Goal: Task Accomplishment & Management: Manage account settings

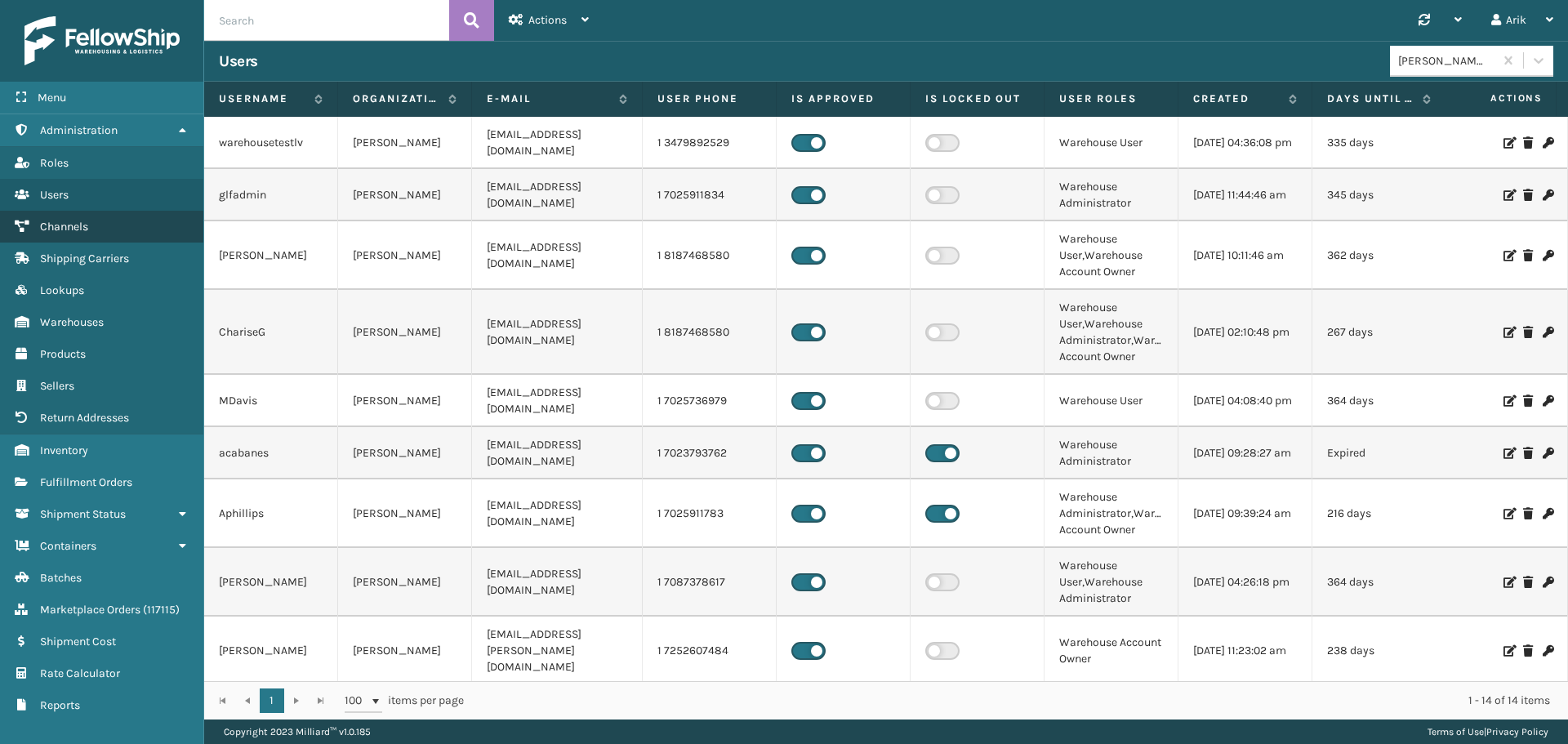
click at [63, 236] on link "Channels" at bounding box center [102, 227] width 203 height 32
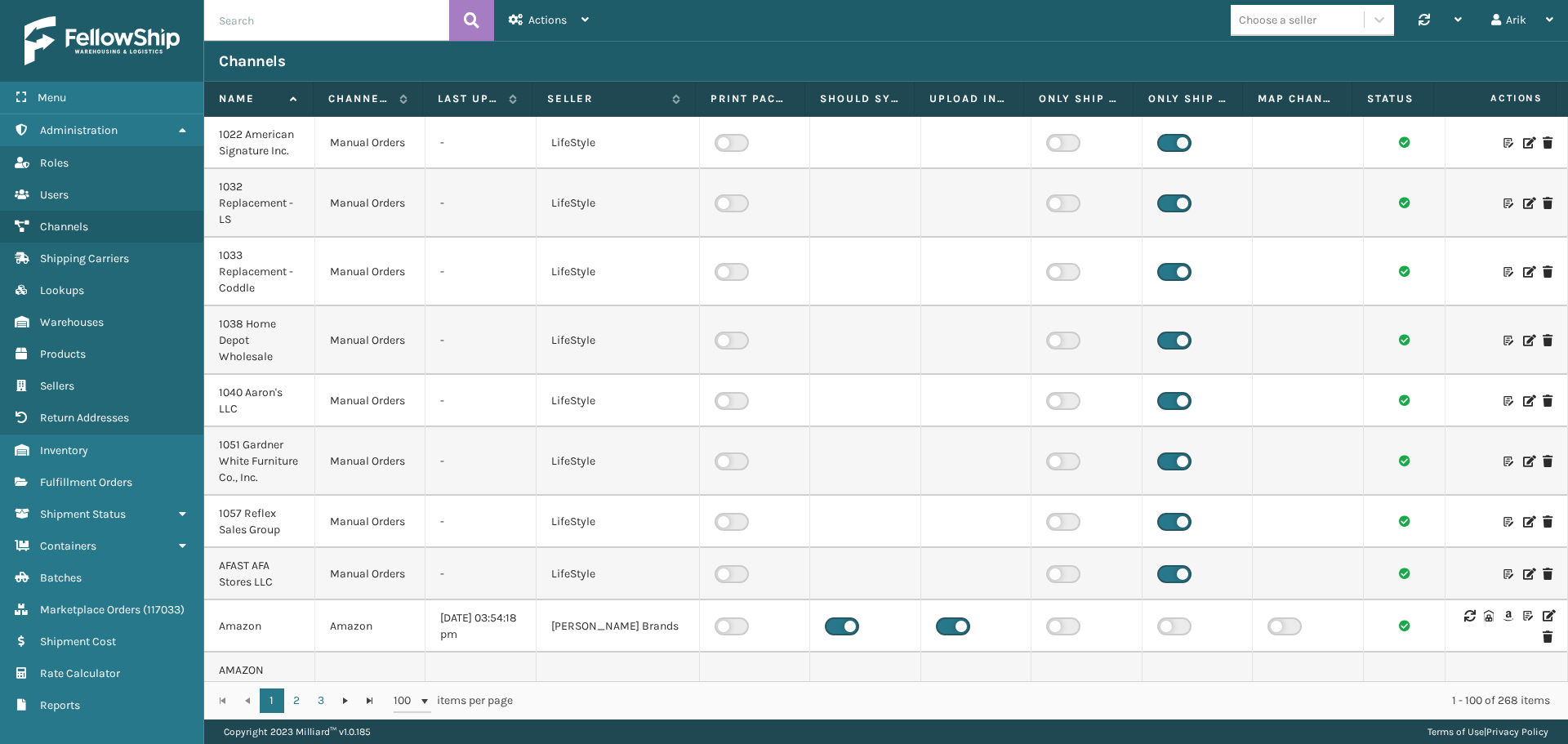
click at [304, 23] on input "text" at bounding box center [327, 20] width 245 height 41
type input "groupon"
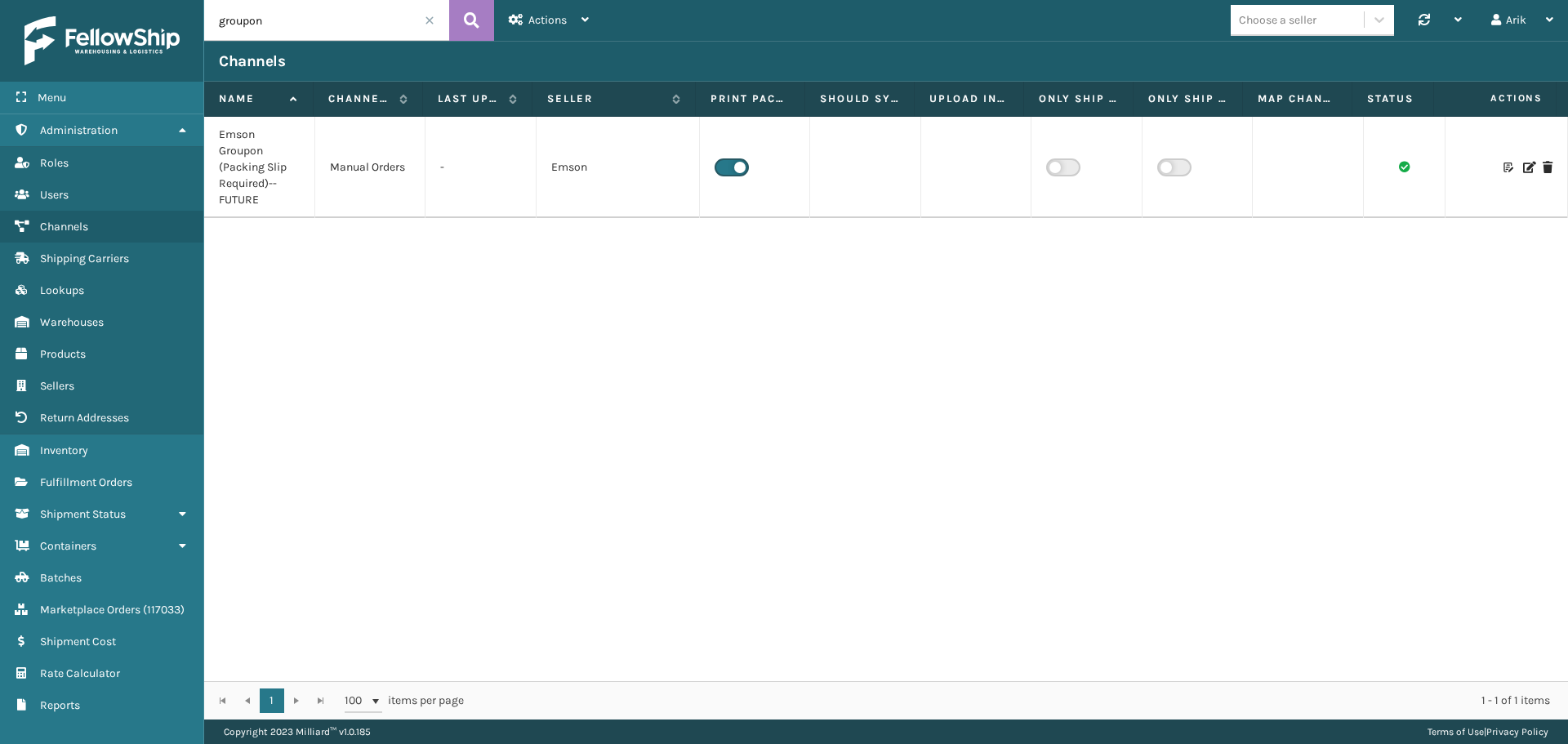
click at [1523, 167] on icon at bounding box center [1527, 167] width 10 height 11
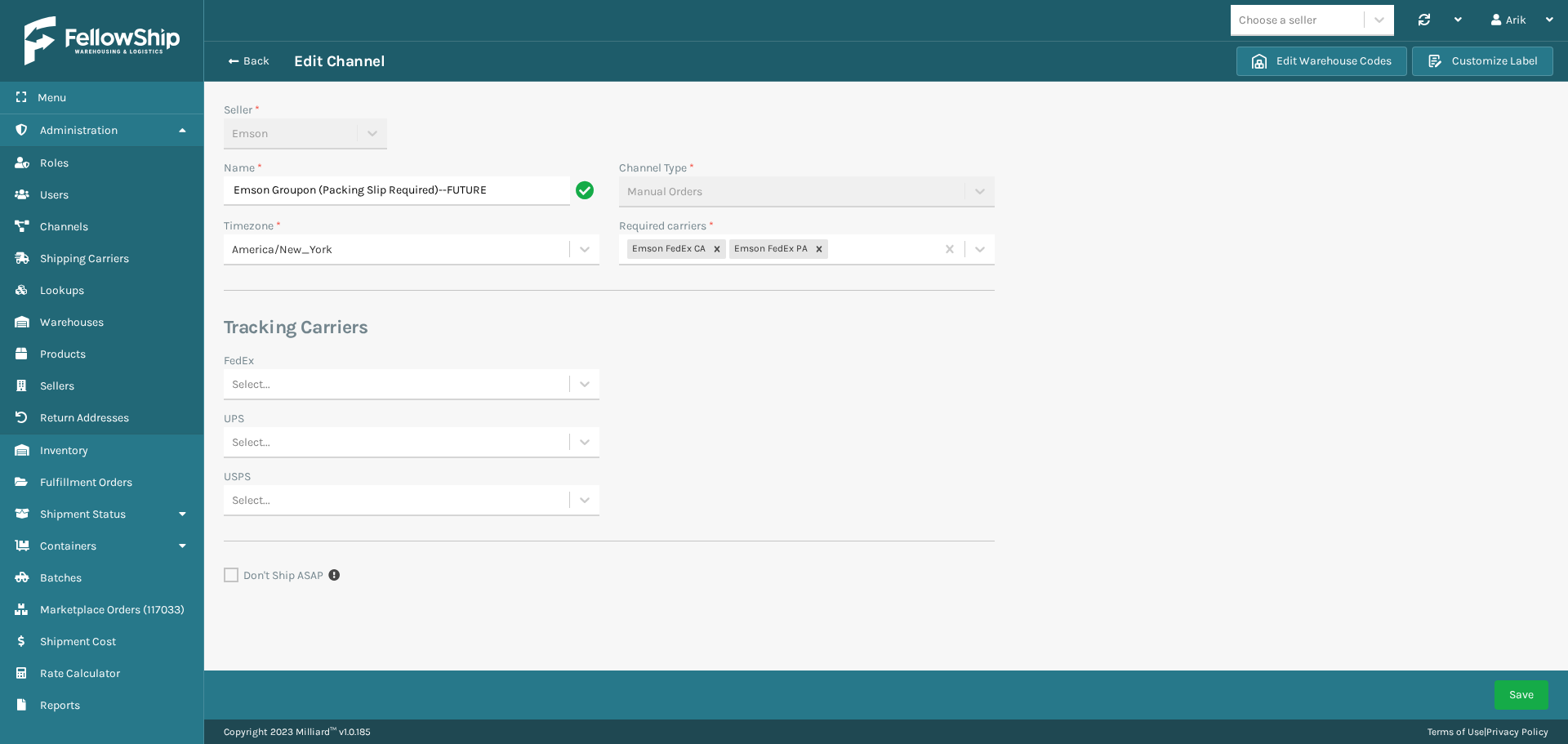
click at [458, 189] on input "Emson Groupon (Packing Slip Required)--FUTURE" at bounding box center [397, 191] width 347 height 30
type input "Emson Groupon (Packing Slip Required)"
click button "Save" at bounding box center [1521, 695] width 54 height 30
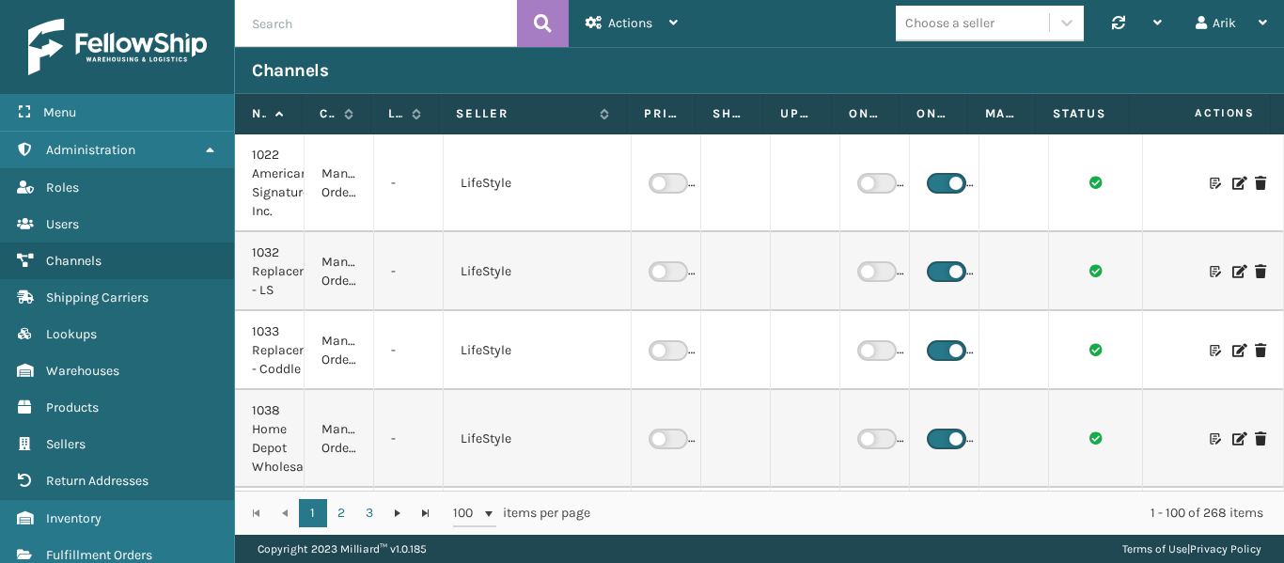
click at [402, 32] on input "text" at bounding box center [376, 23] width 282 height 47
type input "brown"
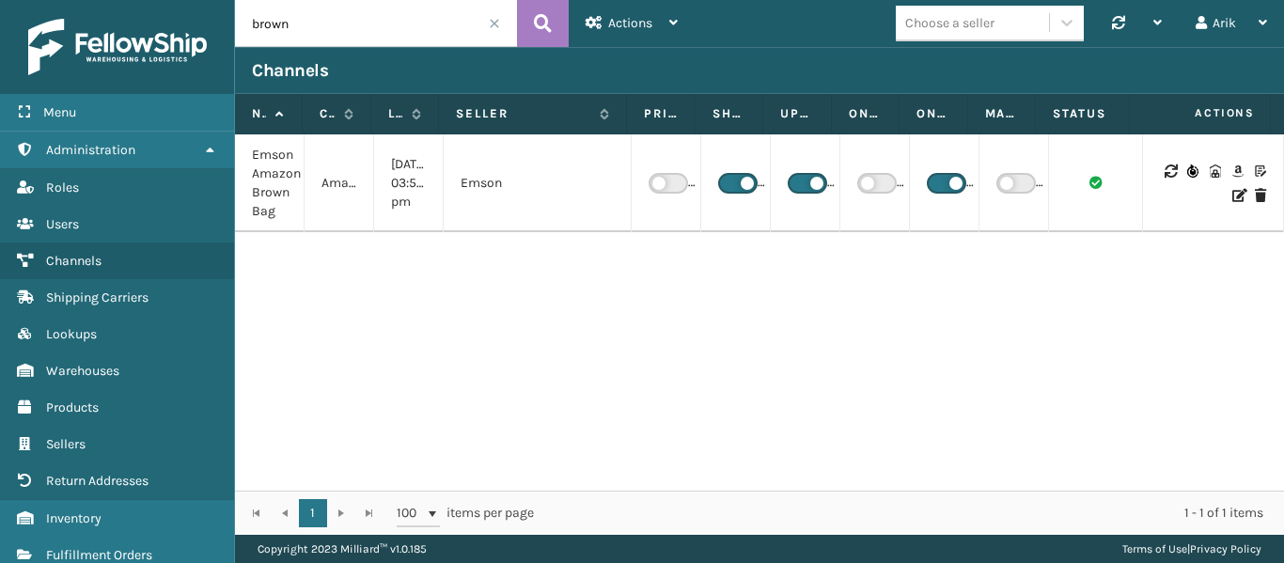
click at [1232, 198] on icon at bounding box center [1237, 195] width 11 height 13
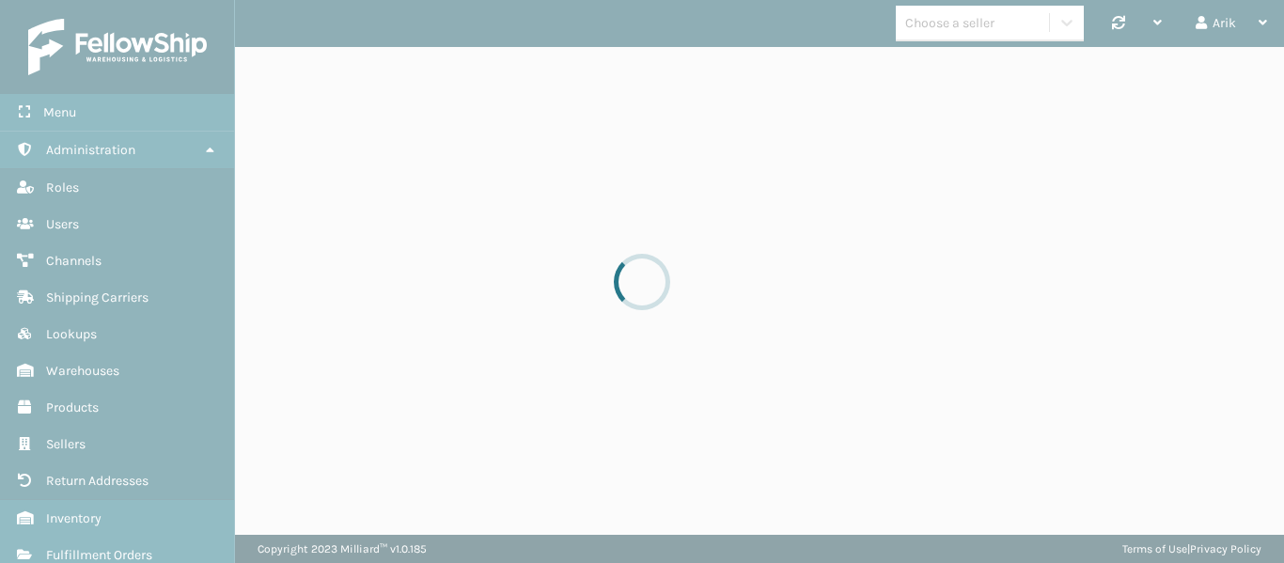
select select "pm"
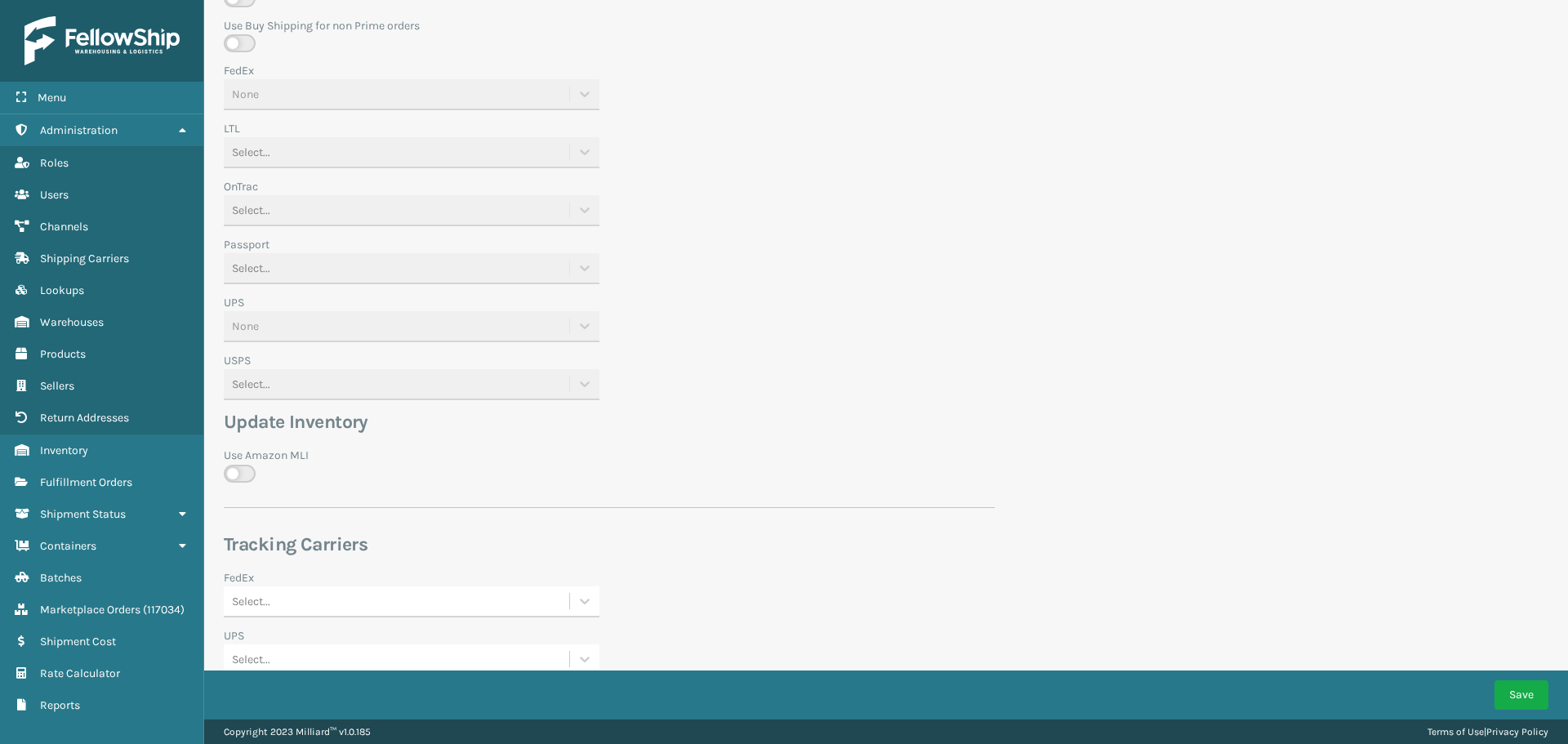
scroll to position [639, 0]
click at [232, 466] on label at bounding box center [240, 472] width 32 height 18
checkbox input "true"
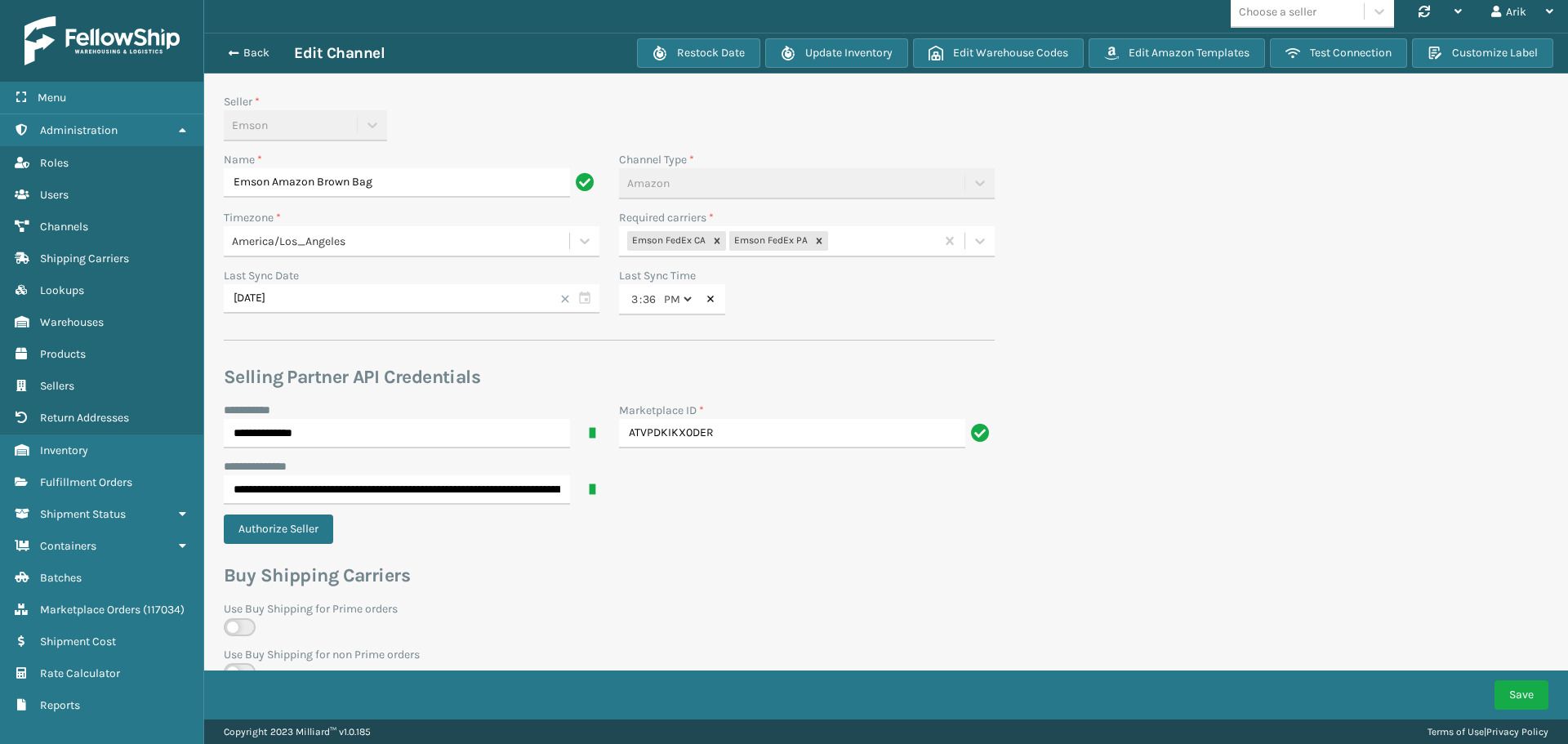
scroll to position [0, 0]
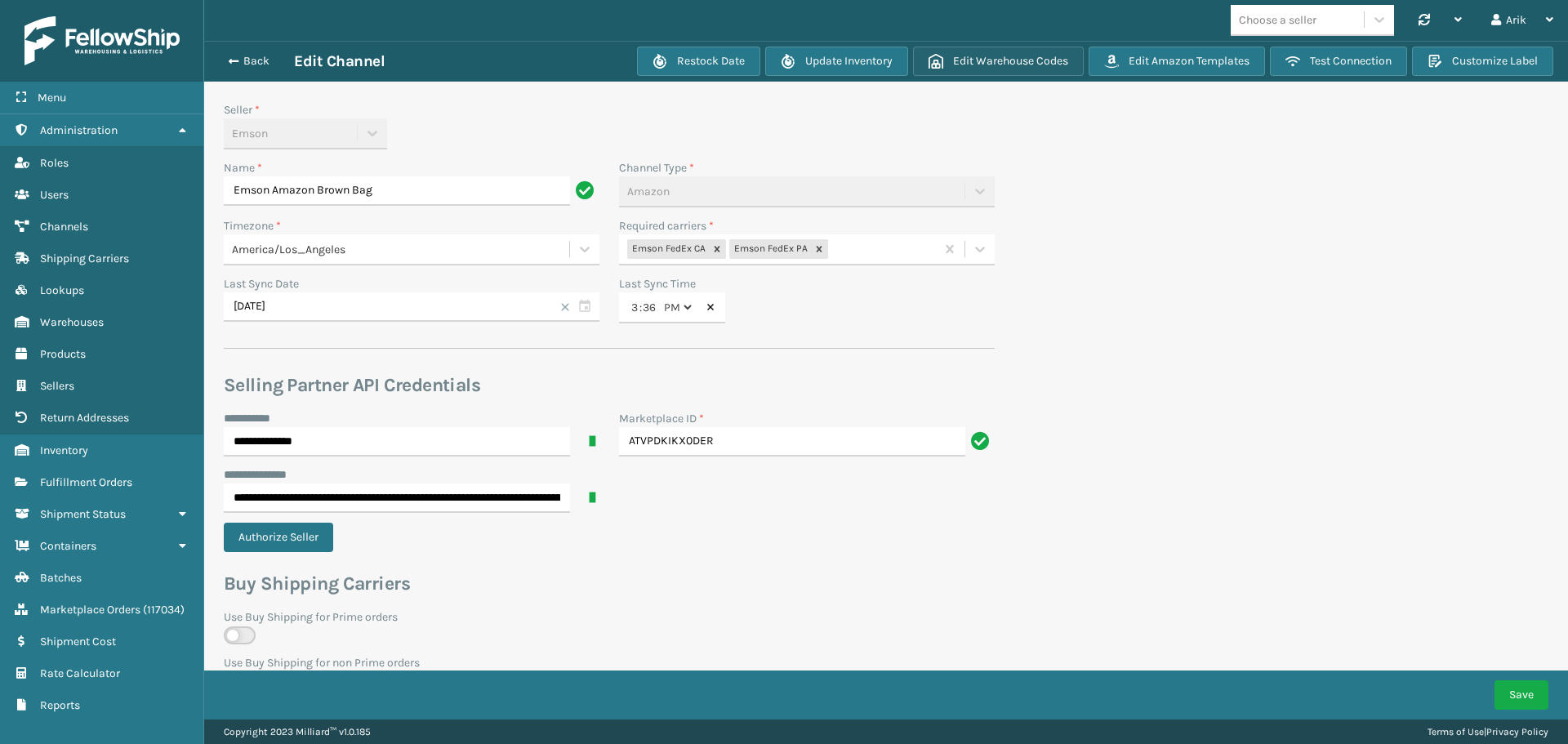
click at [995, 63] on button "Edit Warehouse Codes" at bounding box center [998, 62] width 170 height 30
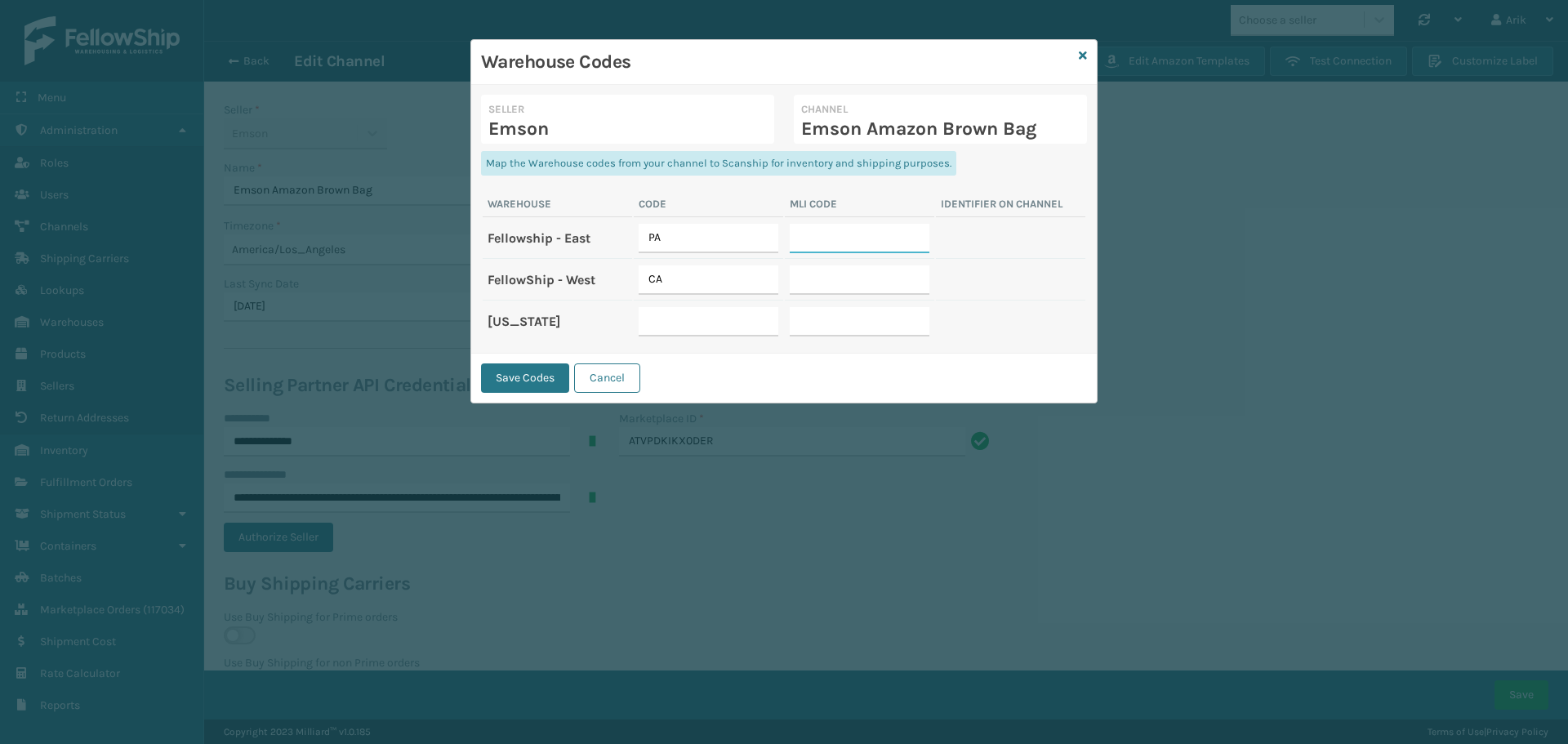
click at [825, 239] on input "text" at bounding box center [859, 239] width 140 height 30
paste input "FSEast"
type input "FSEast"
drag, startPoint x: 829, startPoint y: 281, endPoint x: 838, endPoint y: 287, distance: 10.8
click at [829, 281] on input "text" at bounding box center [859, 281] width 140 height 30
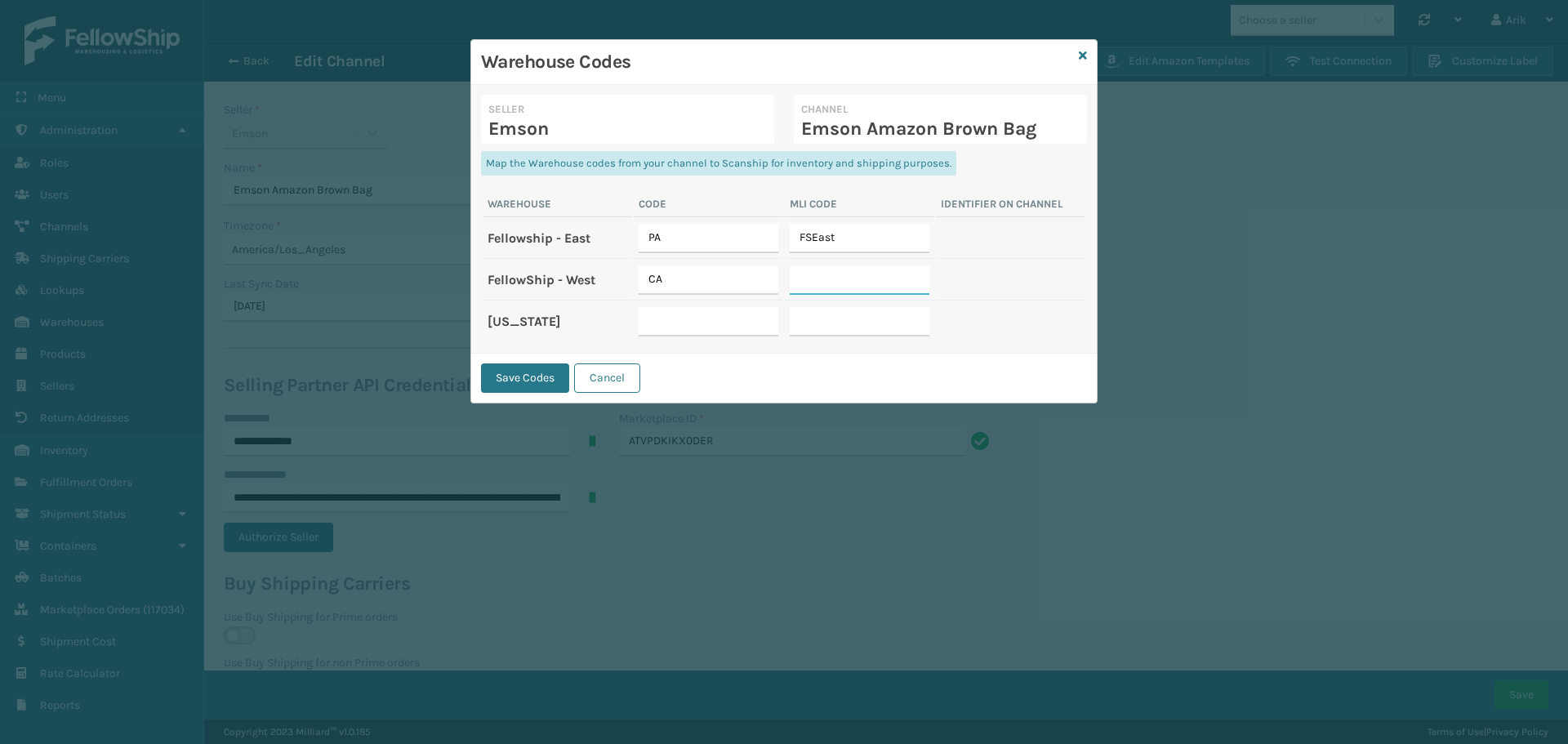
paste input "FSWest"
type input "FSWest"
click at [505, 376] on button "Save Codes" at bounding box center [526, 378] width 89 height 30
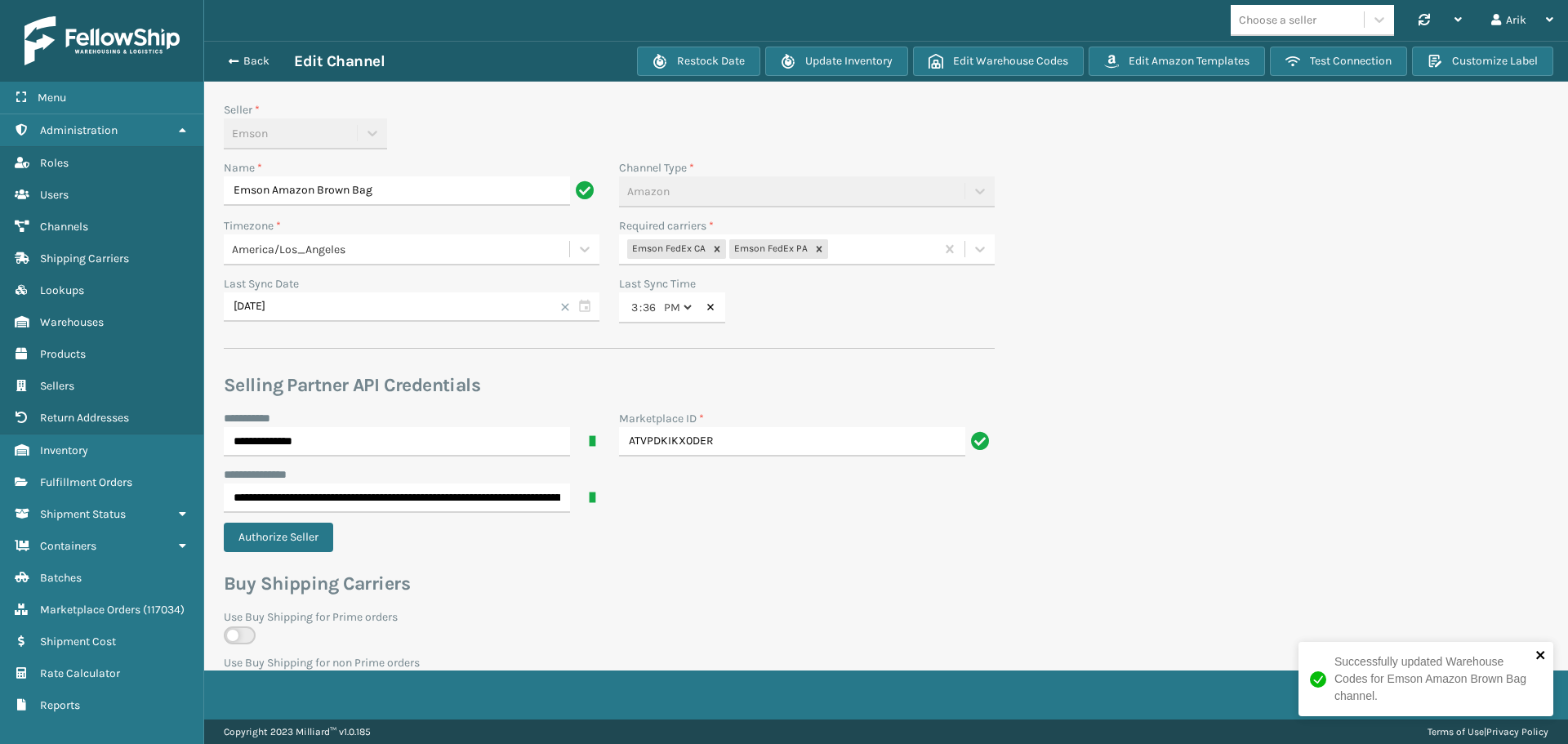
click at [1542, 652] on icon "close" at bounding box center [1540, 654] width 11 height 13
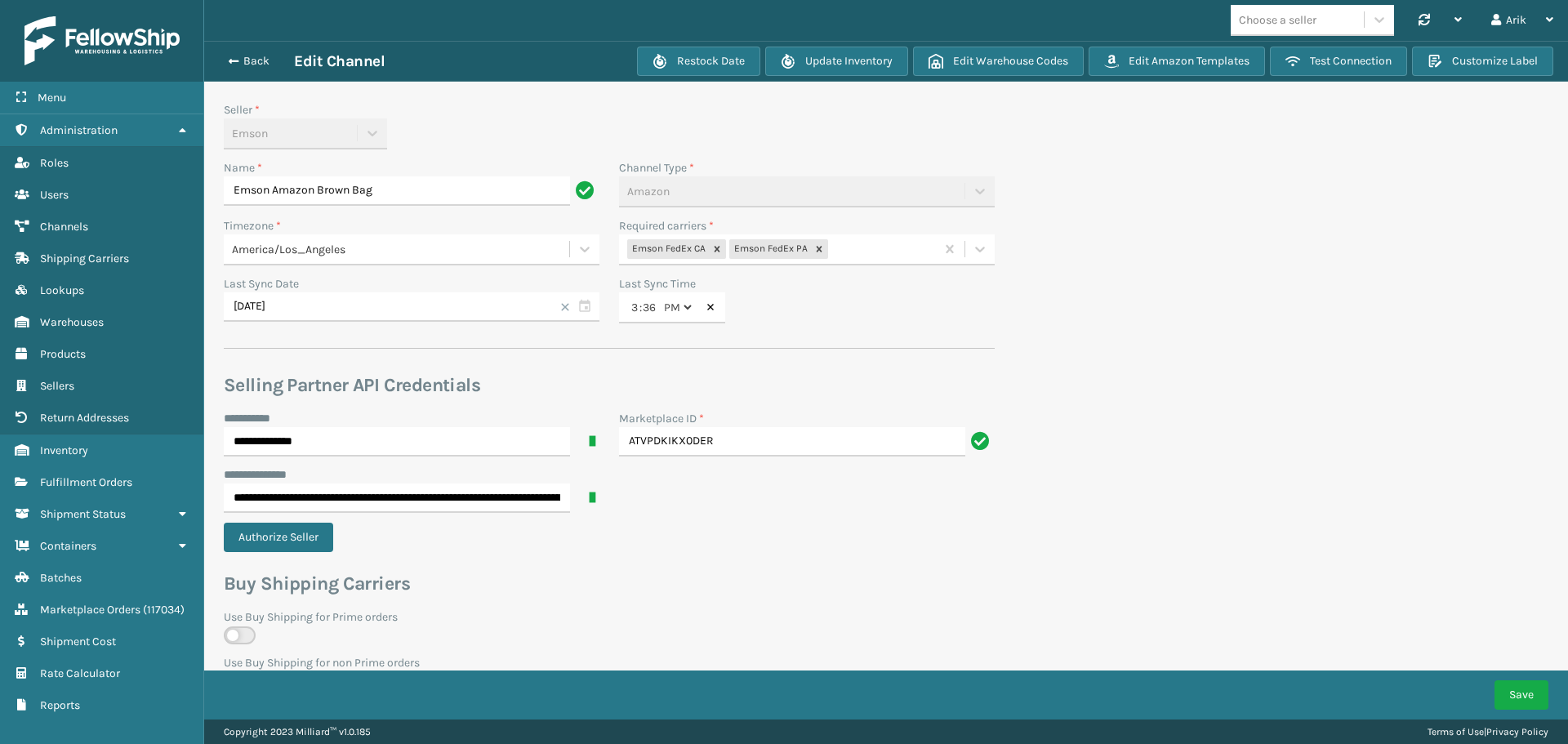
click at [1518, 694] on div "Successfully updated Warehouse Codes for Emson Amazon Brown Bag channel." at bounding box center [1426, 686] width 261 height 94
click at [1518, 693] on button "Save" at bounding box center [1521, 695] width 54 height 30
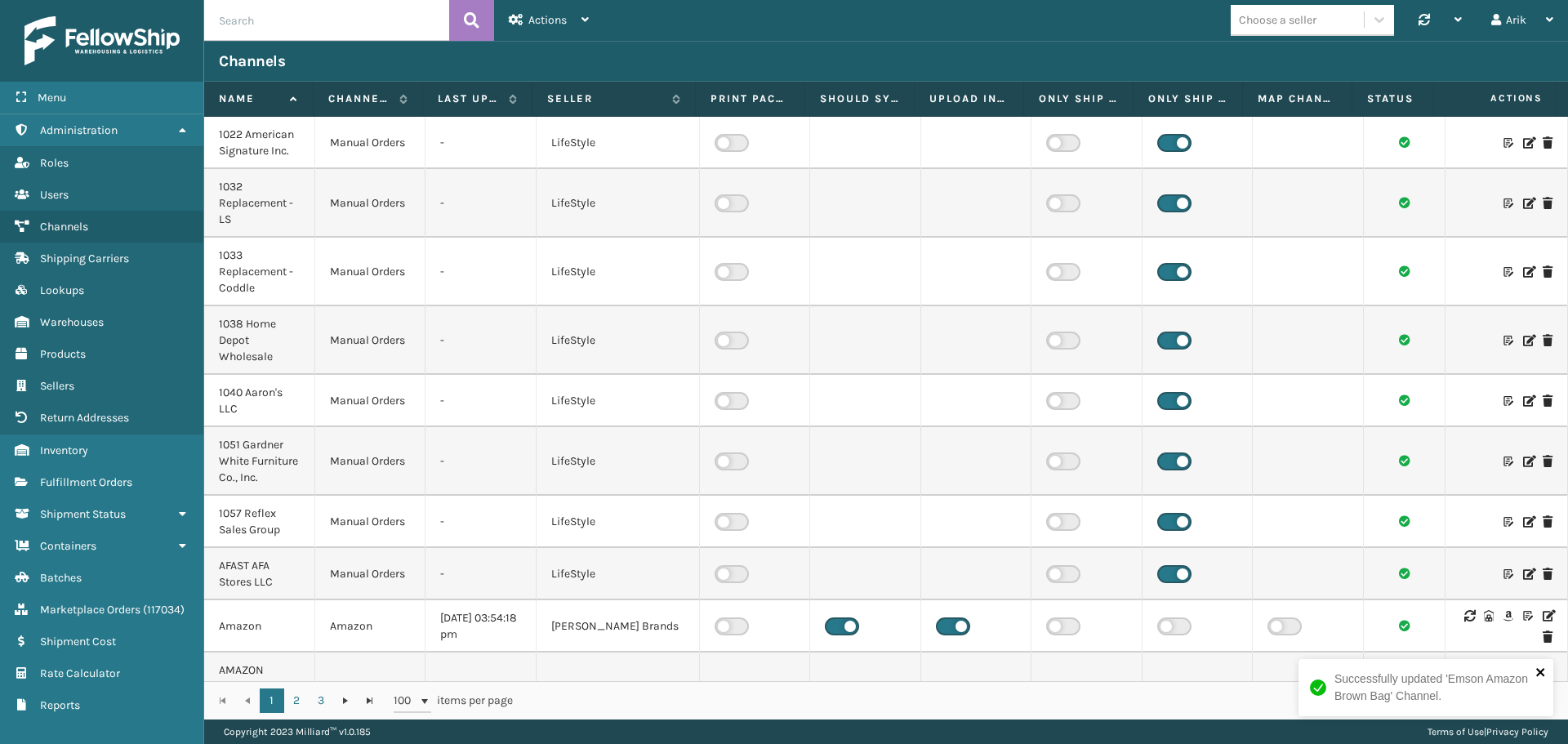
click at [1538, 671] on icon "close" at bounding box center [1539, 672] width 8 height 8
click at [300, 18] on input "text" at bounding box center [327, 20] width 245 height 41
type input "brown"
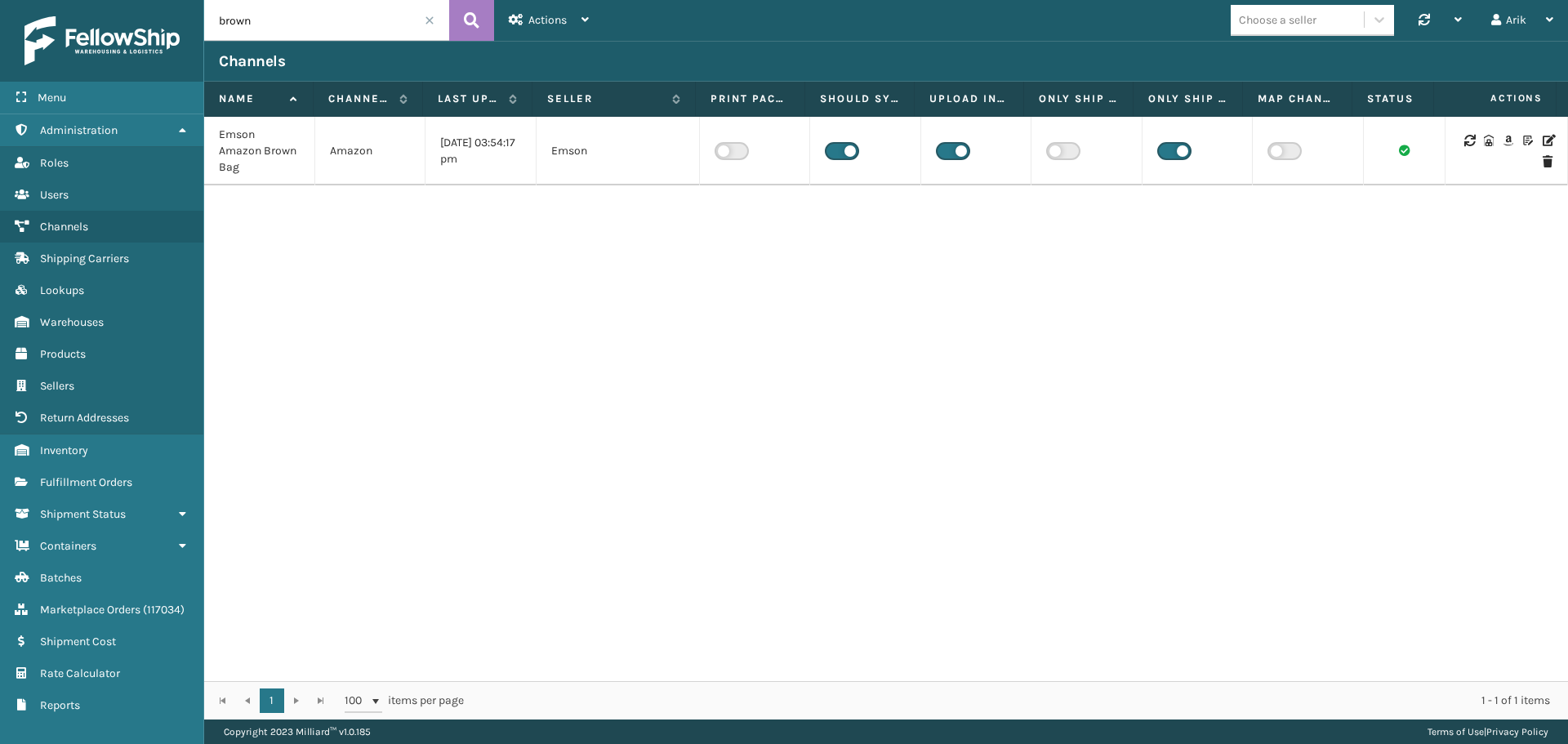
click at [1543, 142] on icon at bounding box center [1547, 140] width 10 height 11
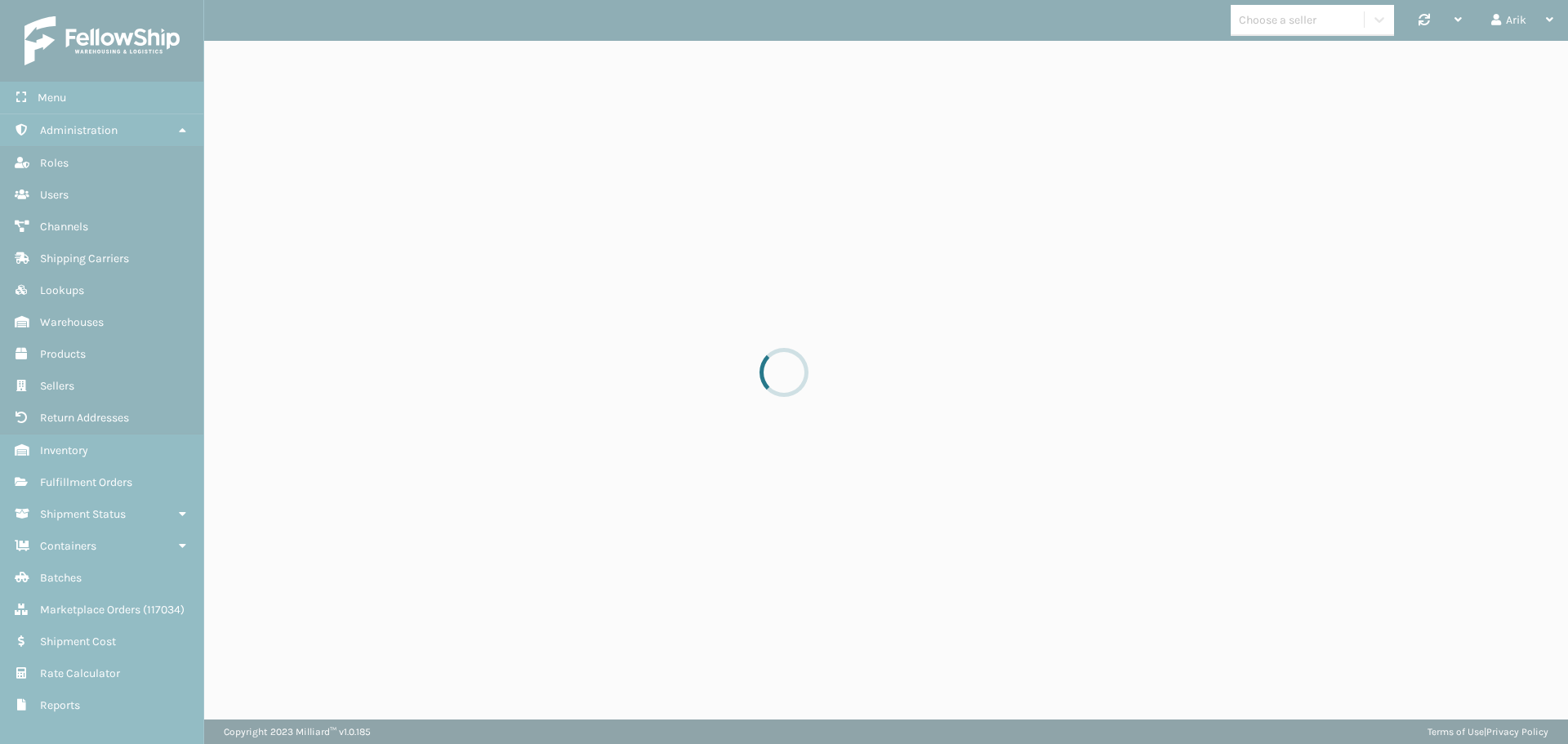
select select "pm"
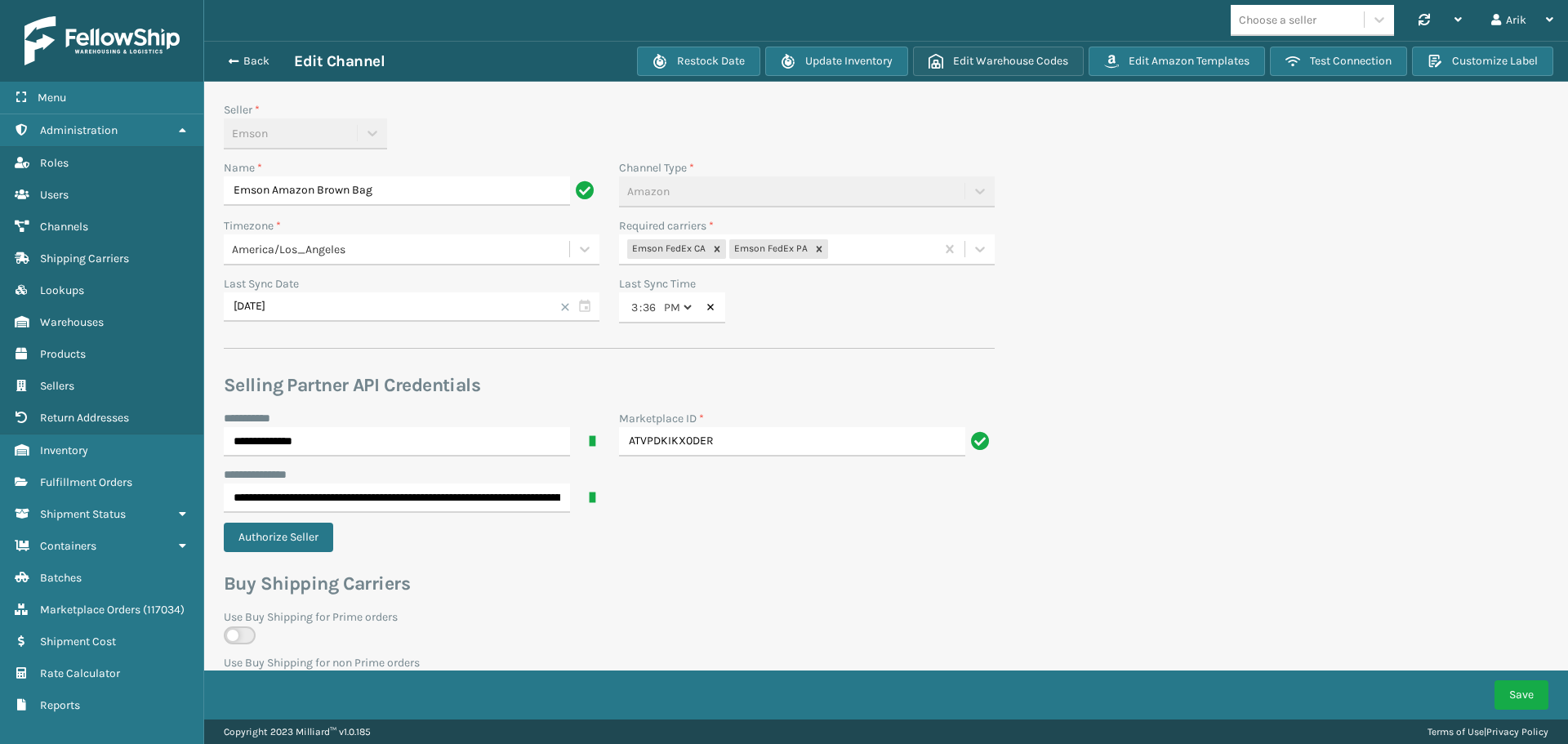
click at [990, 69] on button "Edit Warehouse Codes" at bounding box center [998, 62] width 170 height 30
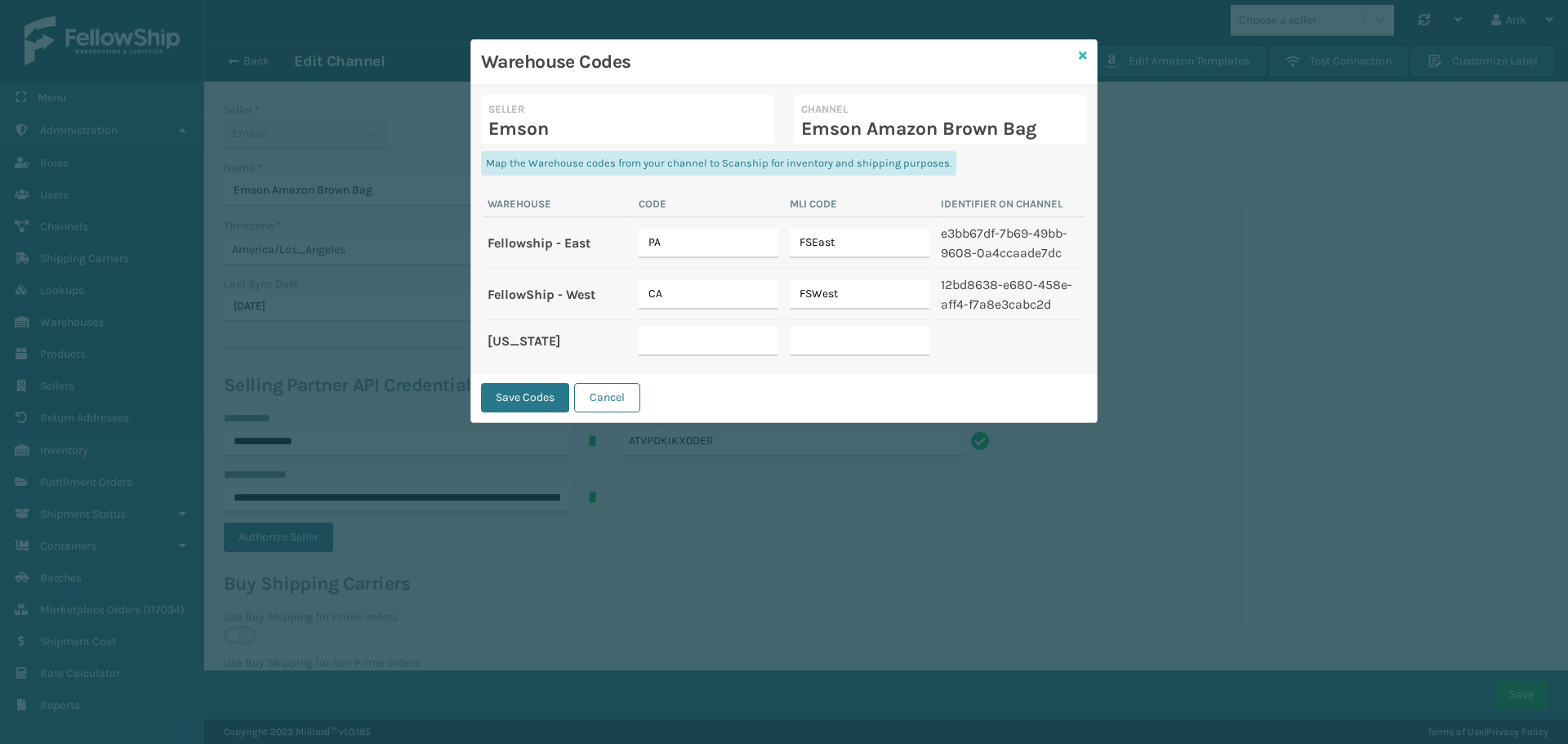
click at [1084, 52] on icon at bounding box center [1082, 55] width 8 height 11
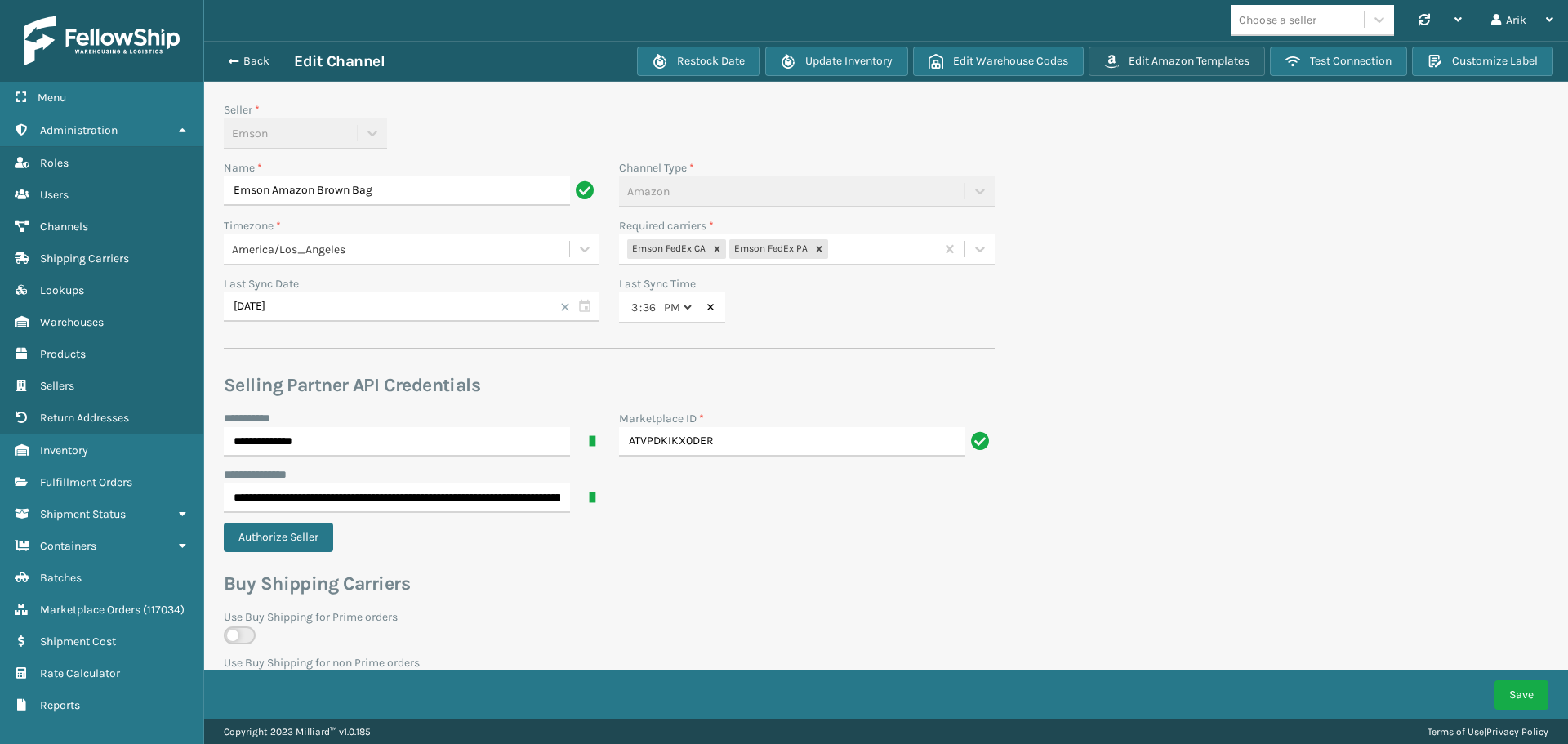
click at [1184, 63] on button "Edit Amazon Templates" at bounding box center [1176, 62] width 176 height 30
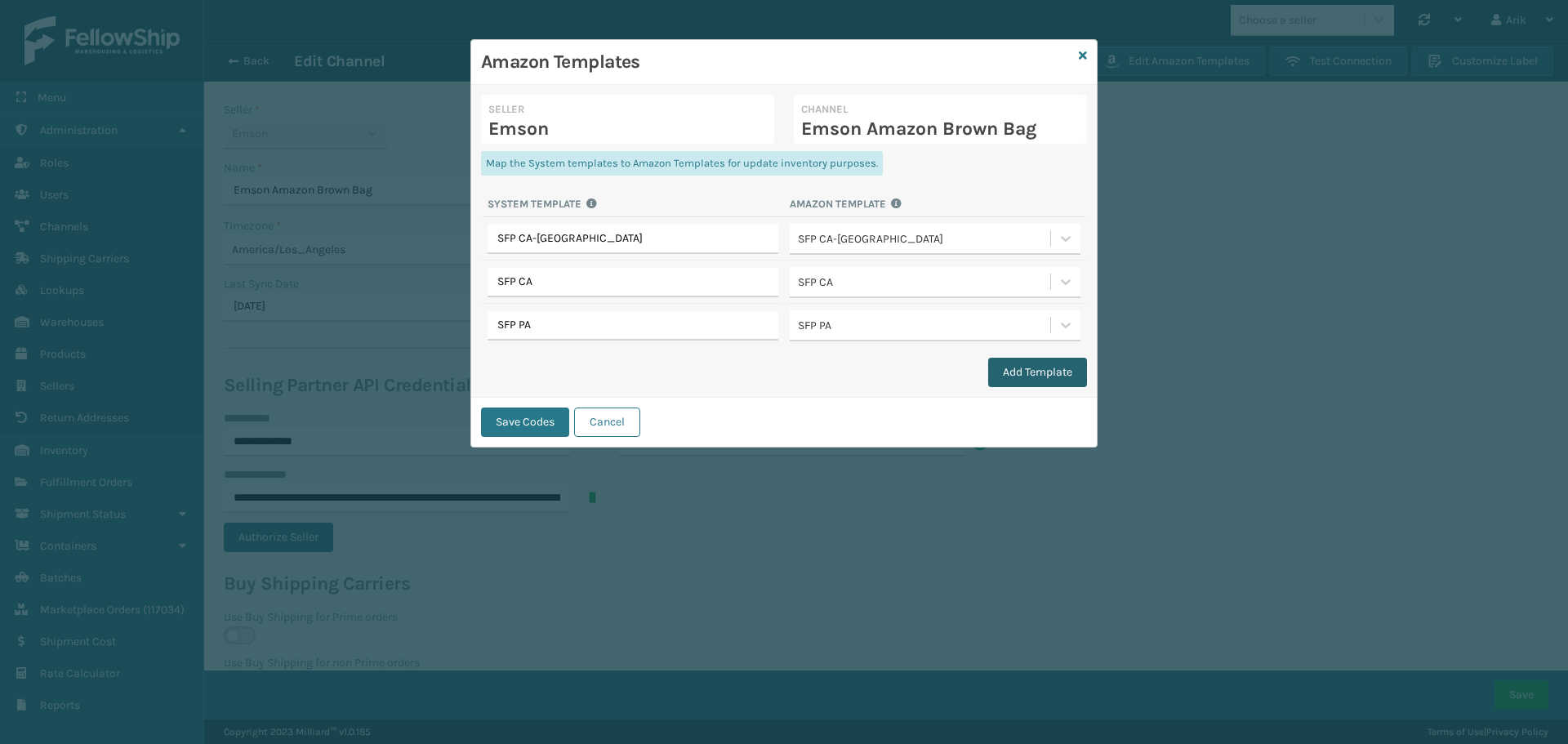
click at [1010, 369] on button "Add Template" at bounding box center [1038, 373] width 99 height 30
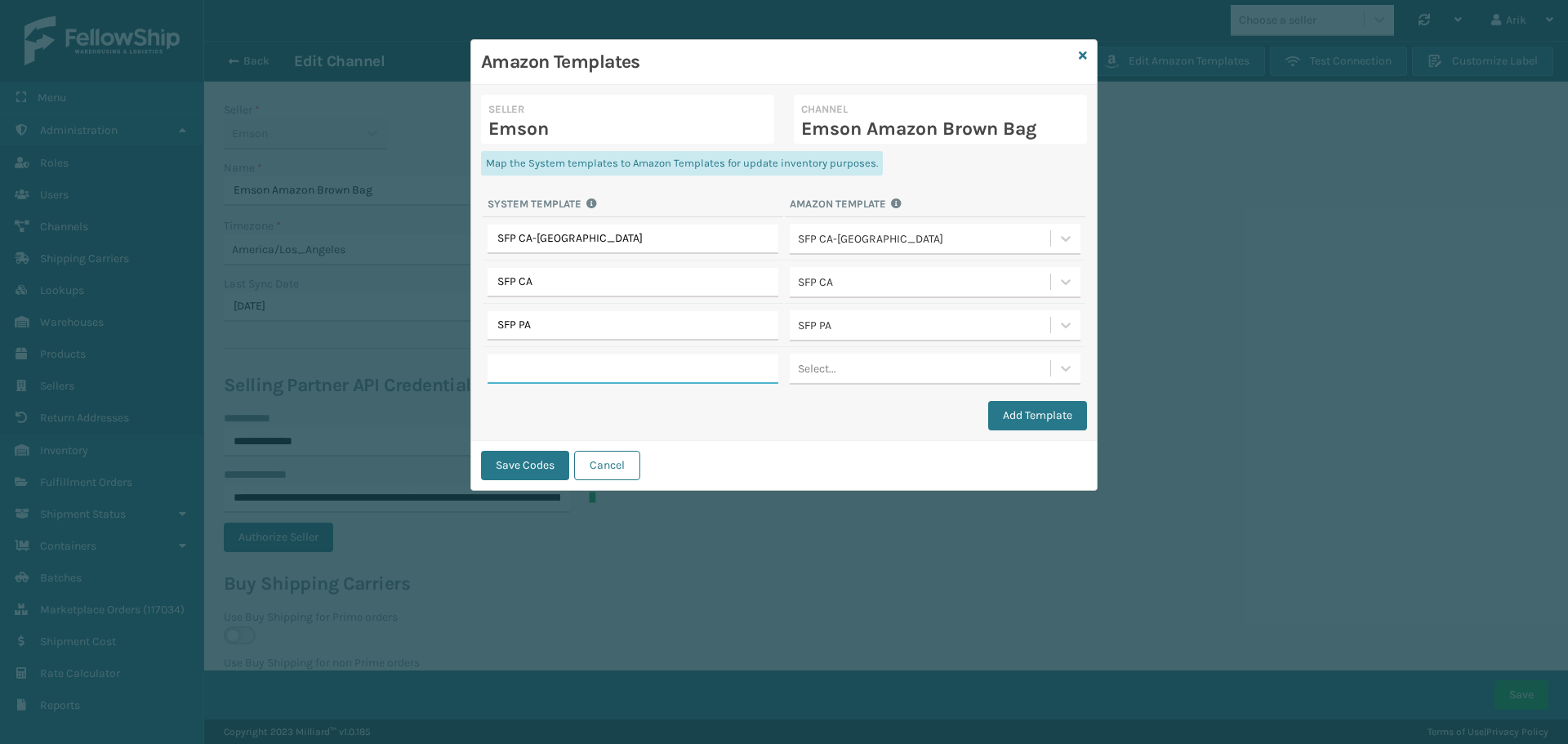
click at [557, 362] on input "text" at bounding box center [632, 369] width 291 height 30
click at [824, 375] on div "Select..." at bounding box center [817, 369] width 38 height 17
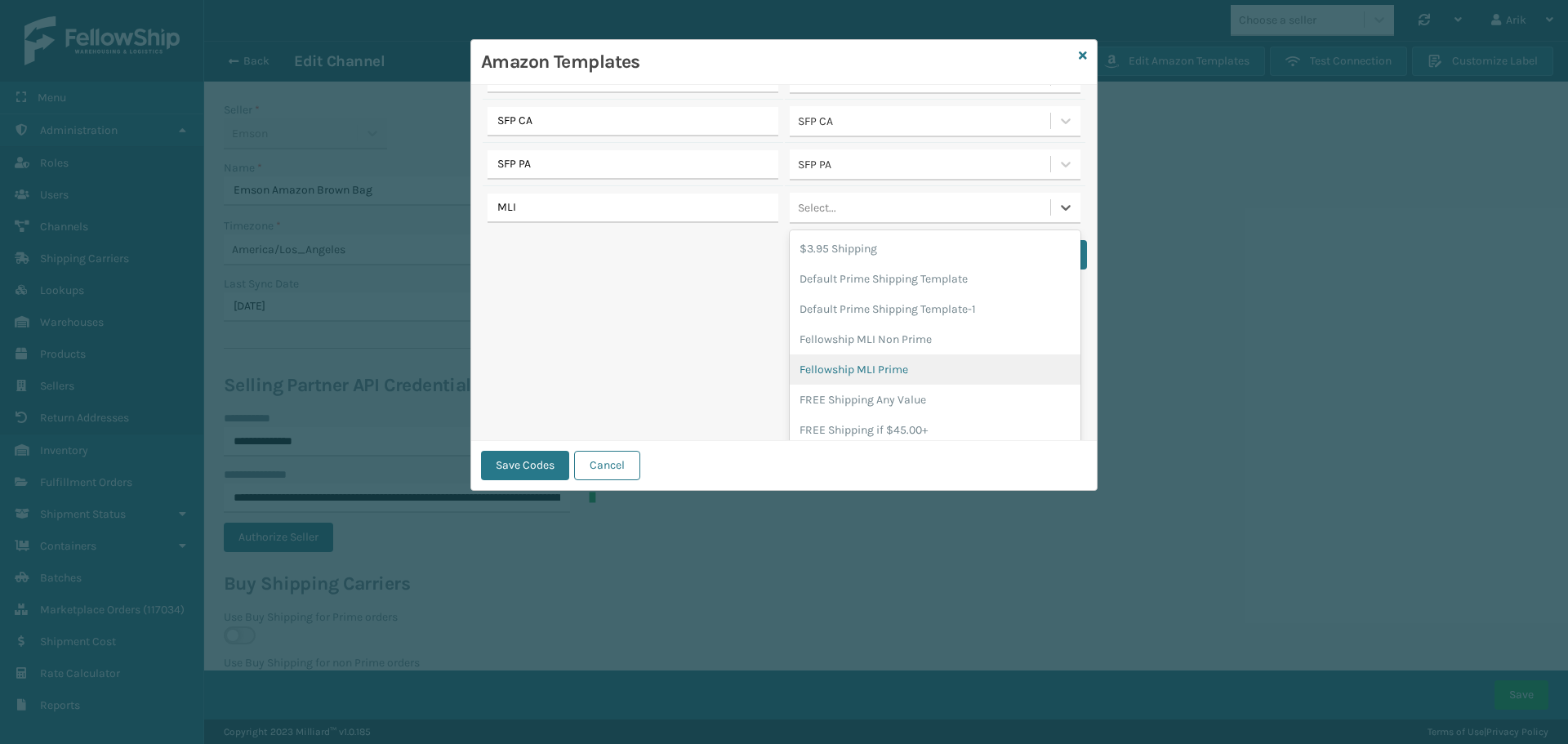
scroll to position [162, 0]
click at [863, 370] on div "Fellowship MLI Prime" at bounding box center [935, 369] width 291 height 30
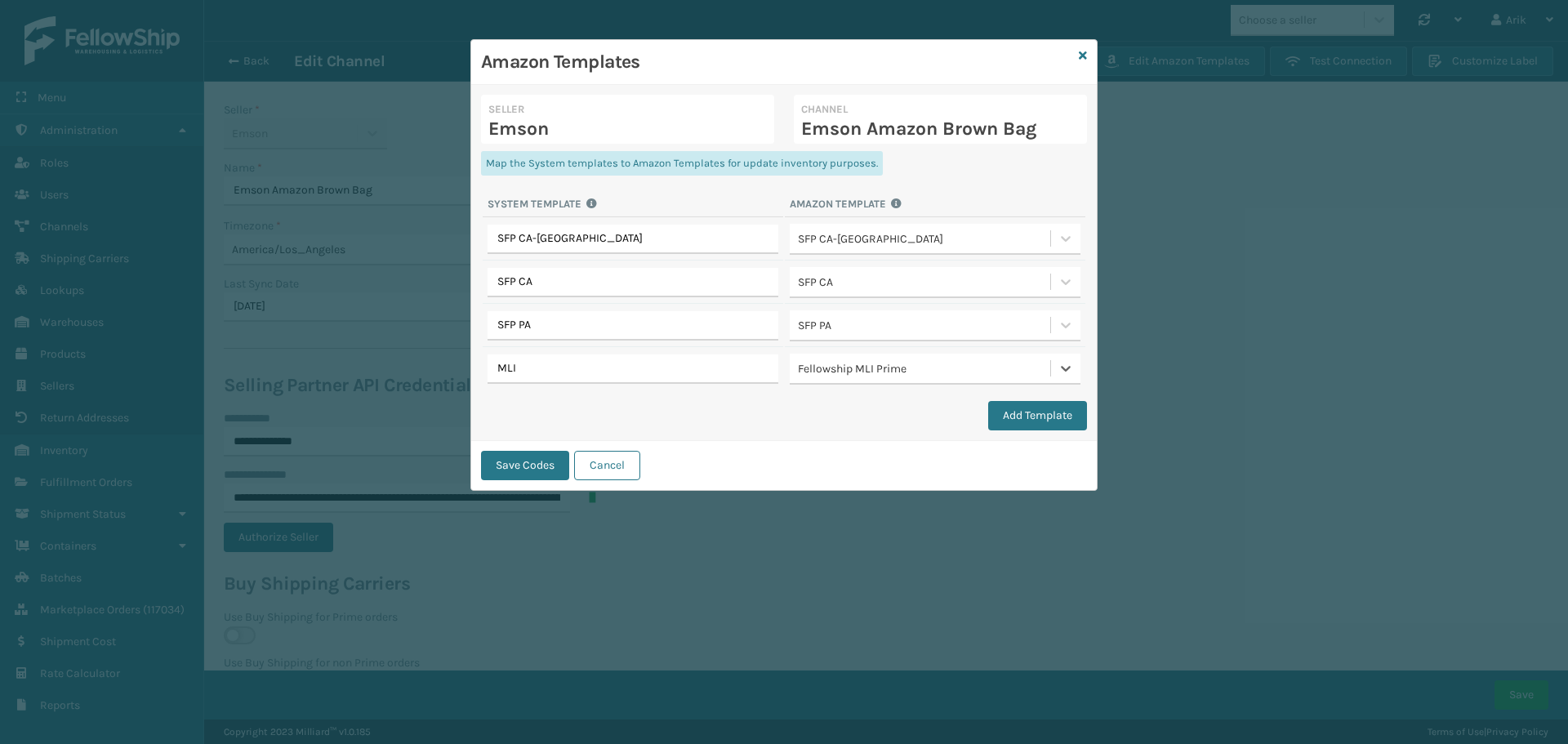
scroll to position [0, 0]
drag, startPoint x: 932, startPoint y: 369, endPoint x: 825, endPoint y: 369, distance: 107.0
click at [825, 369] on div "Fellowship MLI Prime" at bounding box center [924, 369] width 254 height 17
click at [511, 353] on td "MLI" at bounding box center [633, 369] width 301 height 41
click at [518, 367] on input "MLI" at bounding box center [632, 369] width 291 height 30
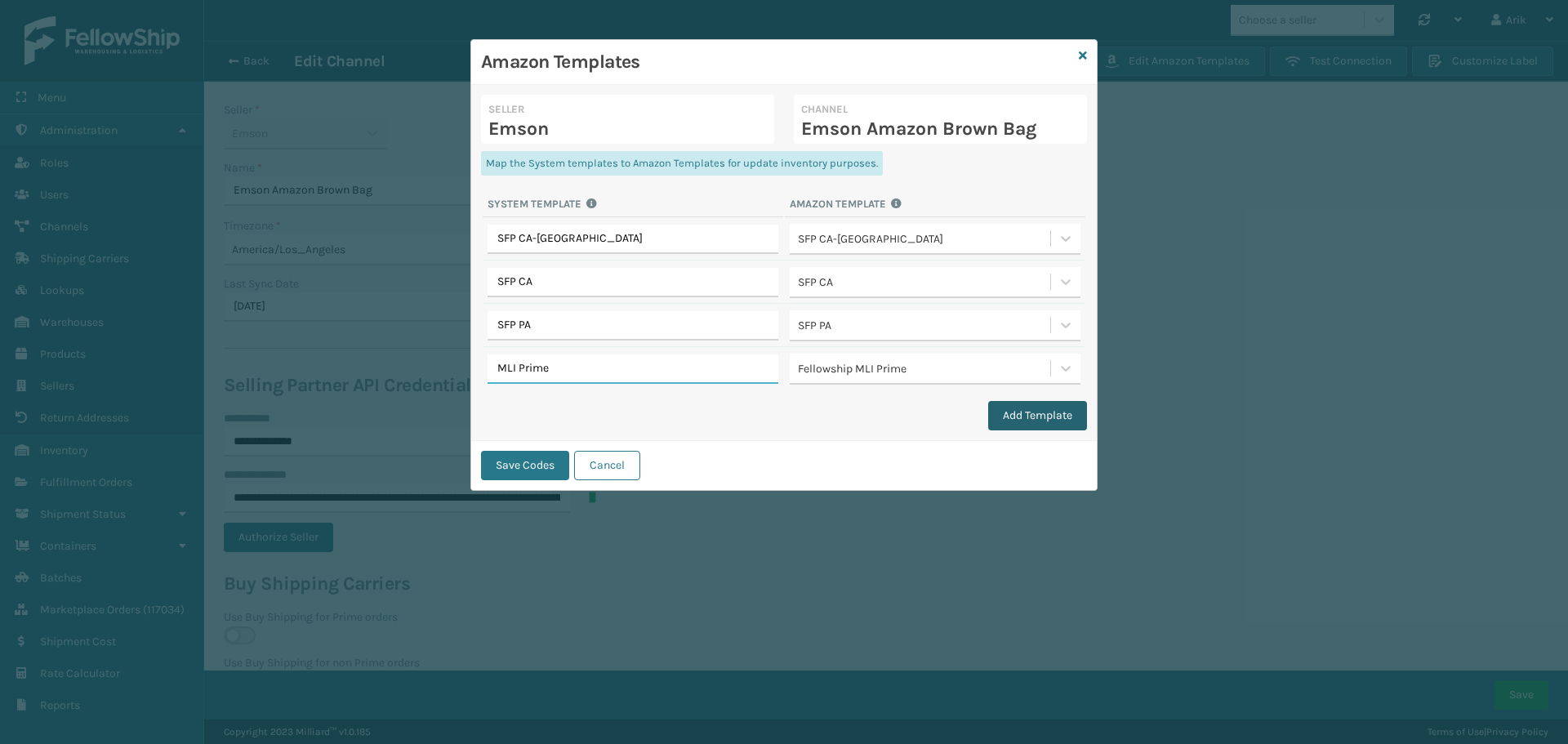
type input "MLI Prime"
click at [1009, 409] on button "Add Template" at bounding box center [1038, 416] width 99 height 30
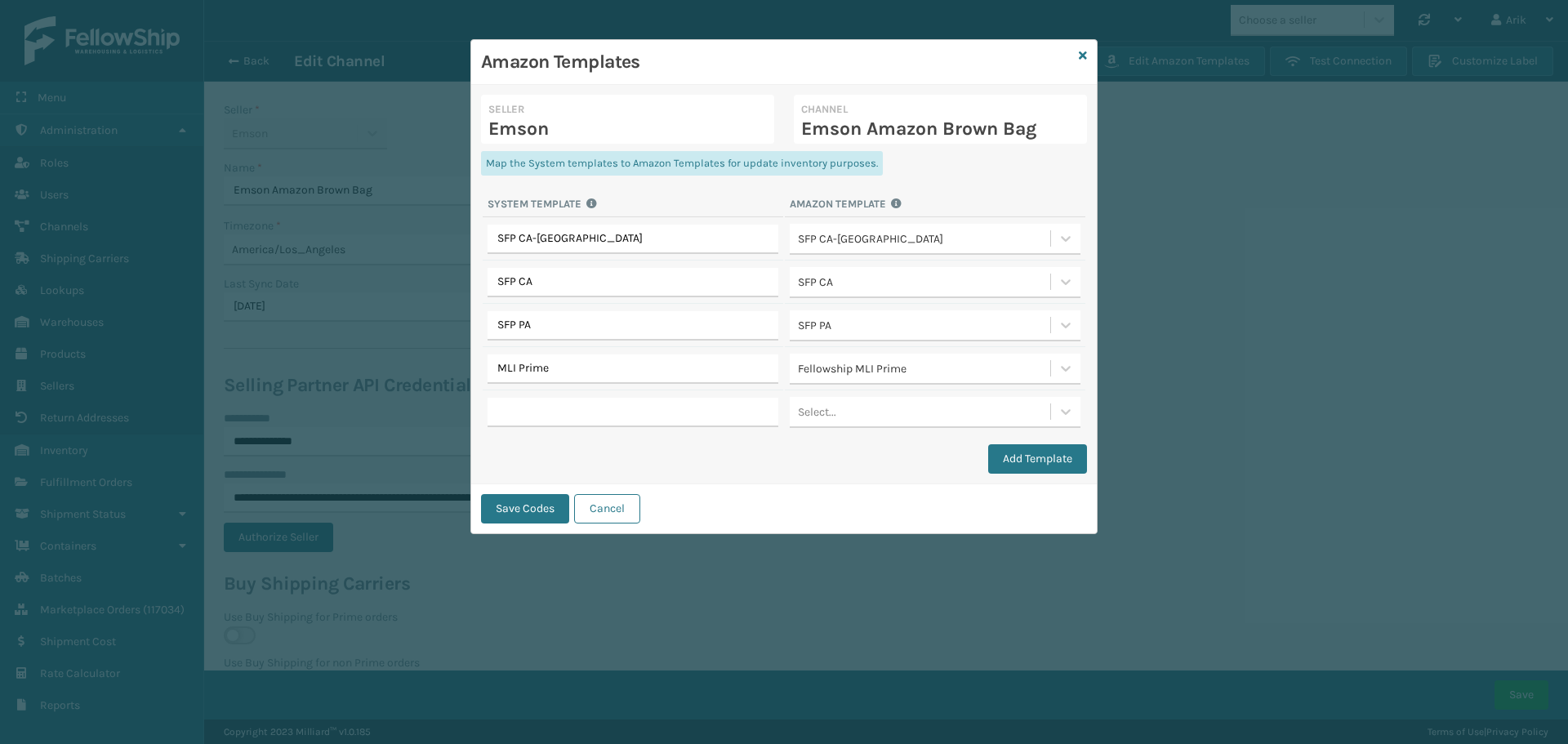
click at [856, 252] on div "Select..." at bounding box center [920, 238] width 261 height 27
click at [925, 252] on div "Select..." at bounding box center [920, 238] width 261 height 27
click at [942, 407] on div "Default Prime Shipping Template-1" at bounding box center [924, 412] width 254 height 17
type input "'"
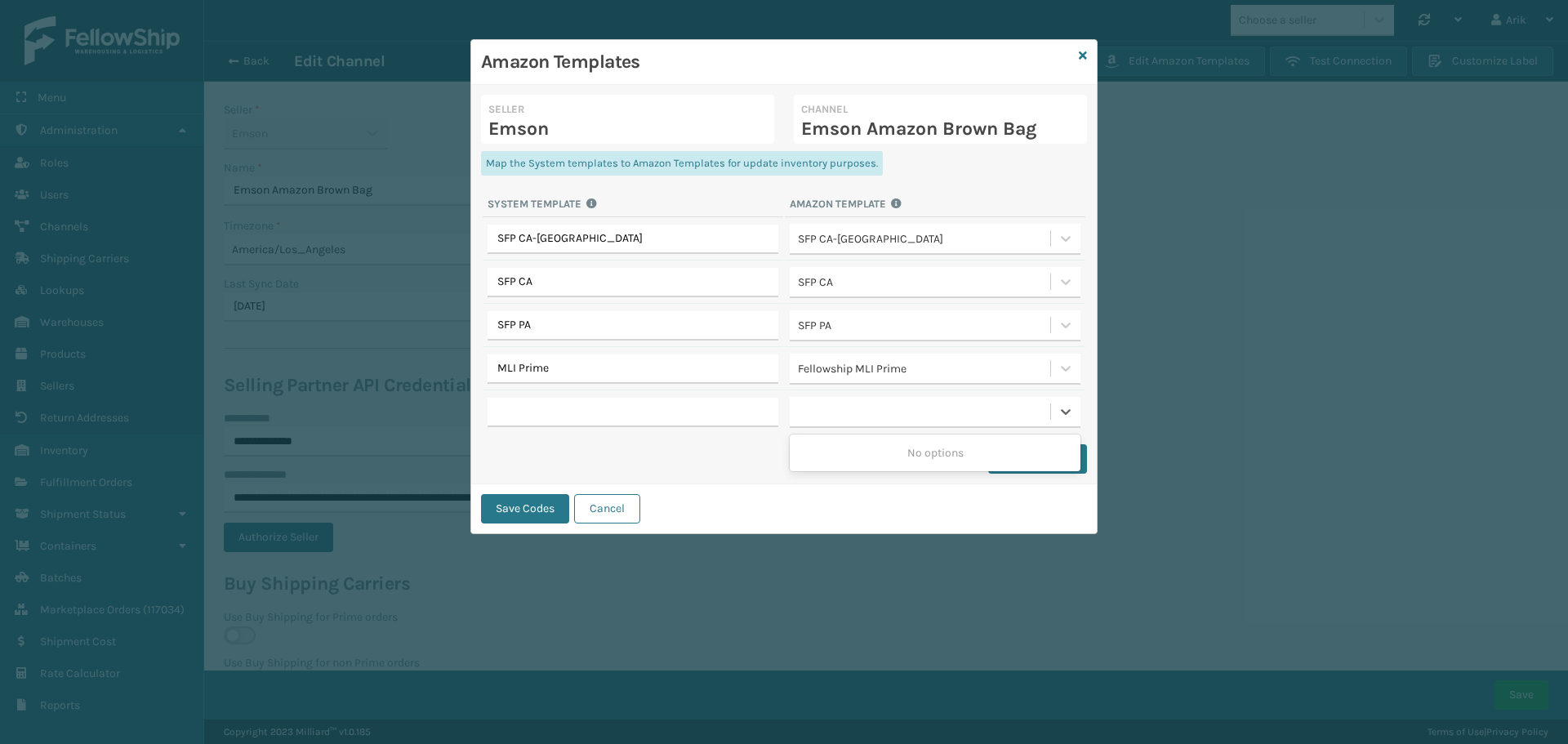
type input "'"
click at [930, 413] on div "Default Prime Shipping Template-1" at bounding box center [924, 412] width 254 height 17
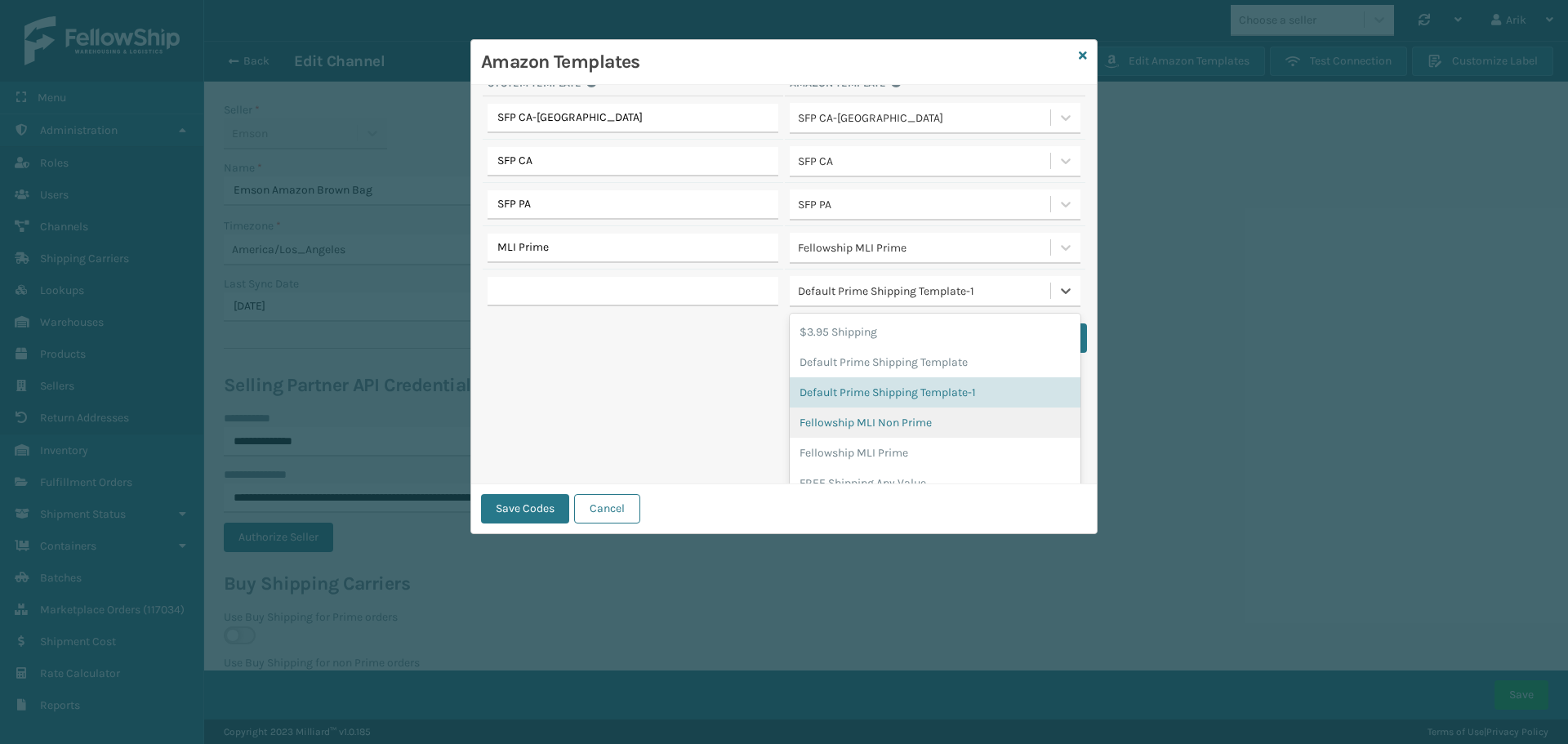
scroll to position [123, 0]
click at [878, 419] on div "Fellowship MLI Non Prime" at bounding box center [935, 421] width 291 height 30
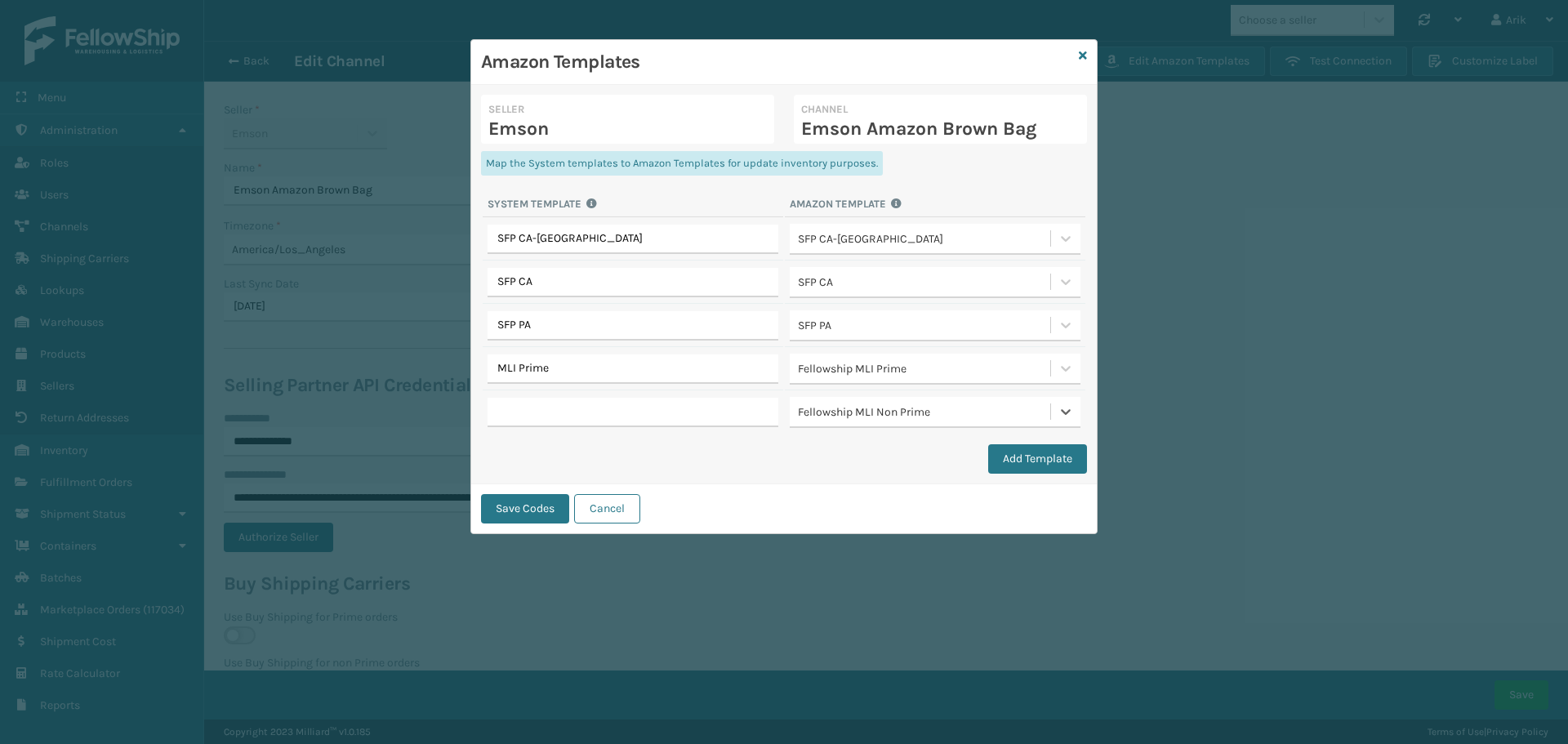
scroll to position [0, 0]
click at [502, 366] on input "MLI Prime" at bounding box center [632, 369] width 291 height 30
click at [500, 366] on input "MLI Prime" at bounding box center [632, 369] width 291 height 30
type input "Fellowship MLI Prime"
click at [529, 402] on input "text" at bounding box center [632, 413] width 291 height 30
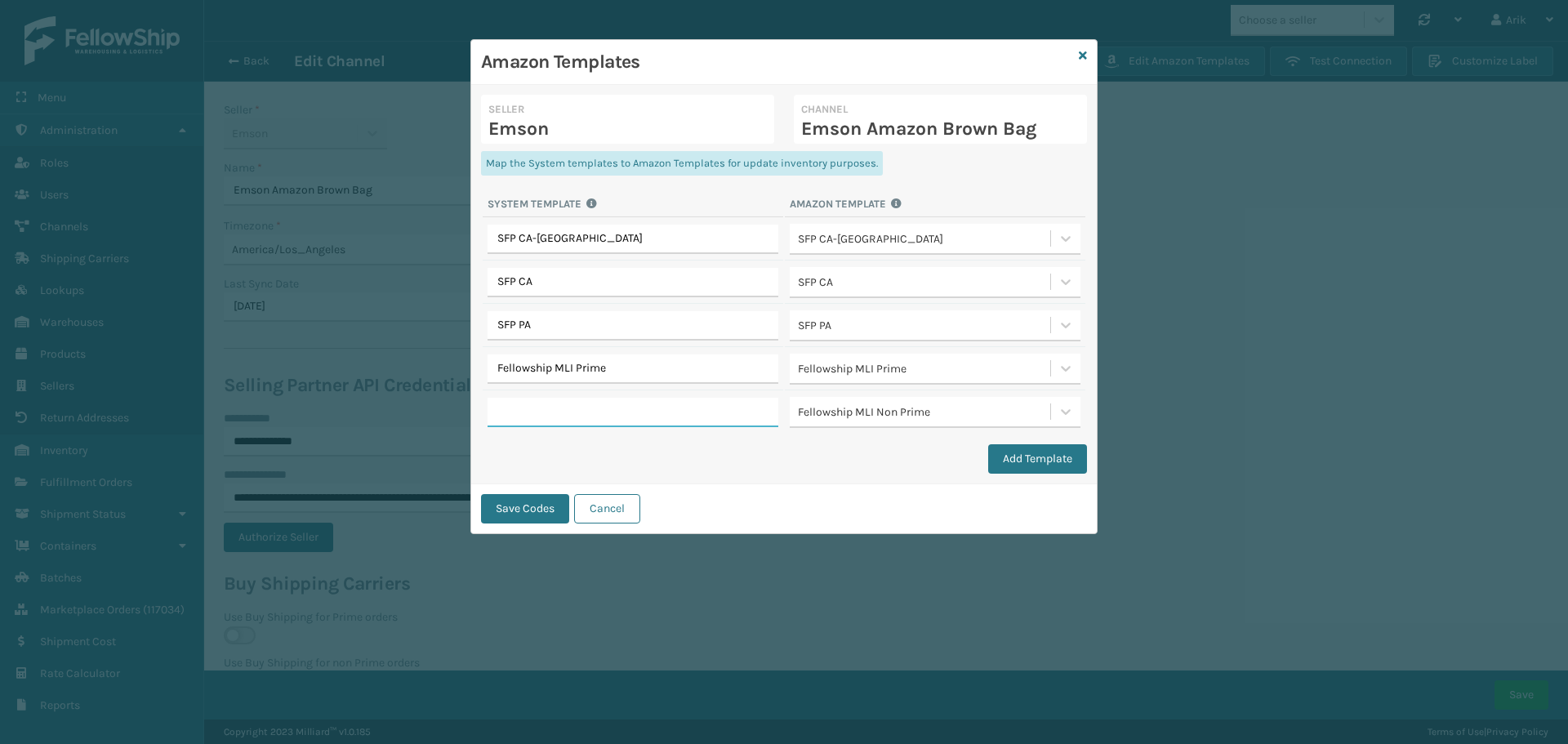
paste input "Fellowship MLI Prime"
click at [578, 414] on input "Fellowship MLI Prime" at bounding box center [632, 413] width 291 height 30
type input "Fellowship MLI Non Prime"
click at [499, 506] on button "Save Codes" at bounding box center [526, 509] width 89 height 30
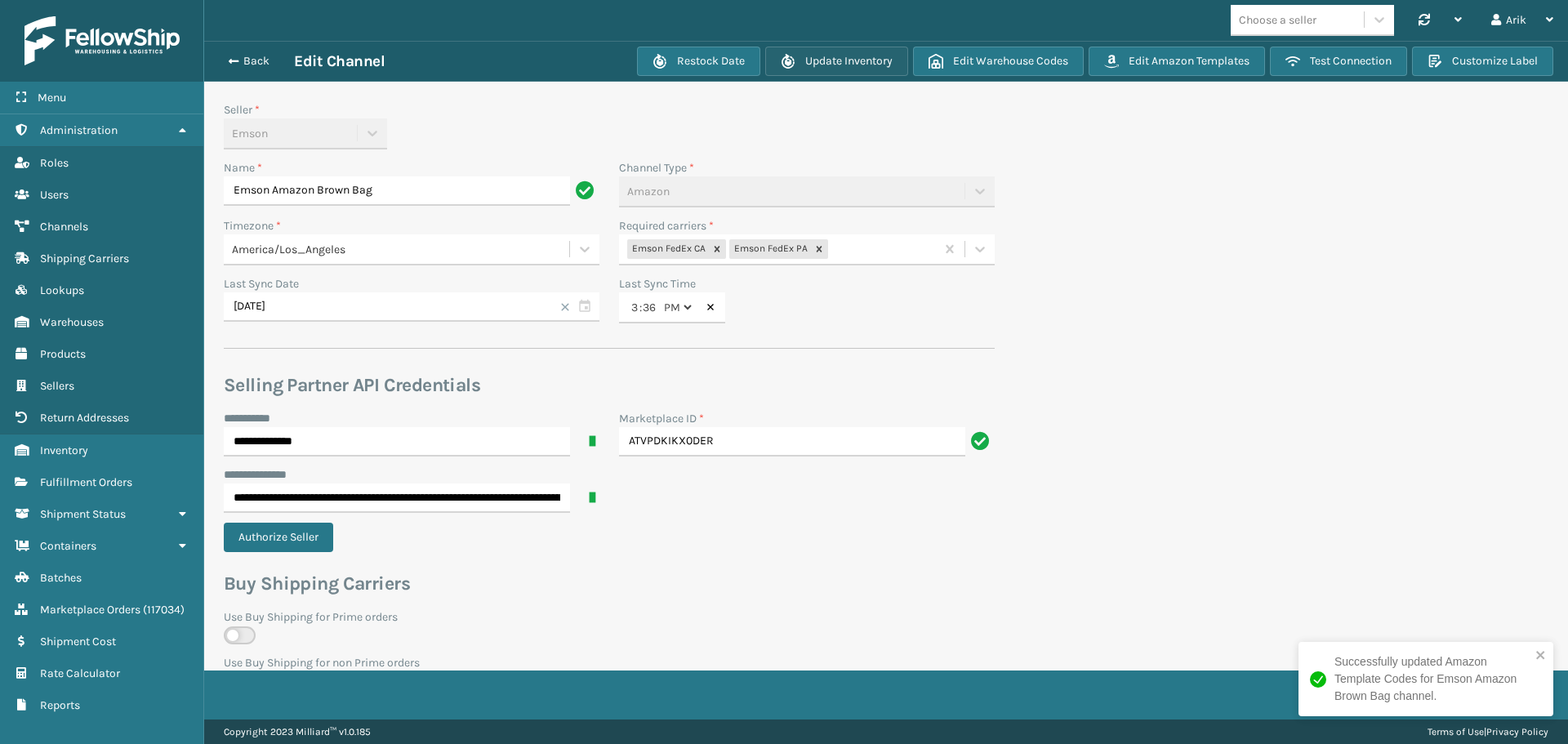
click at [793, 54] on button "Update Inventory" at bounding box center [837, 62] width 143 height 30
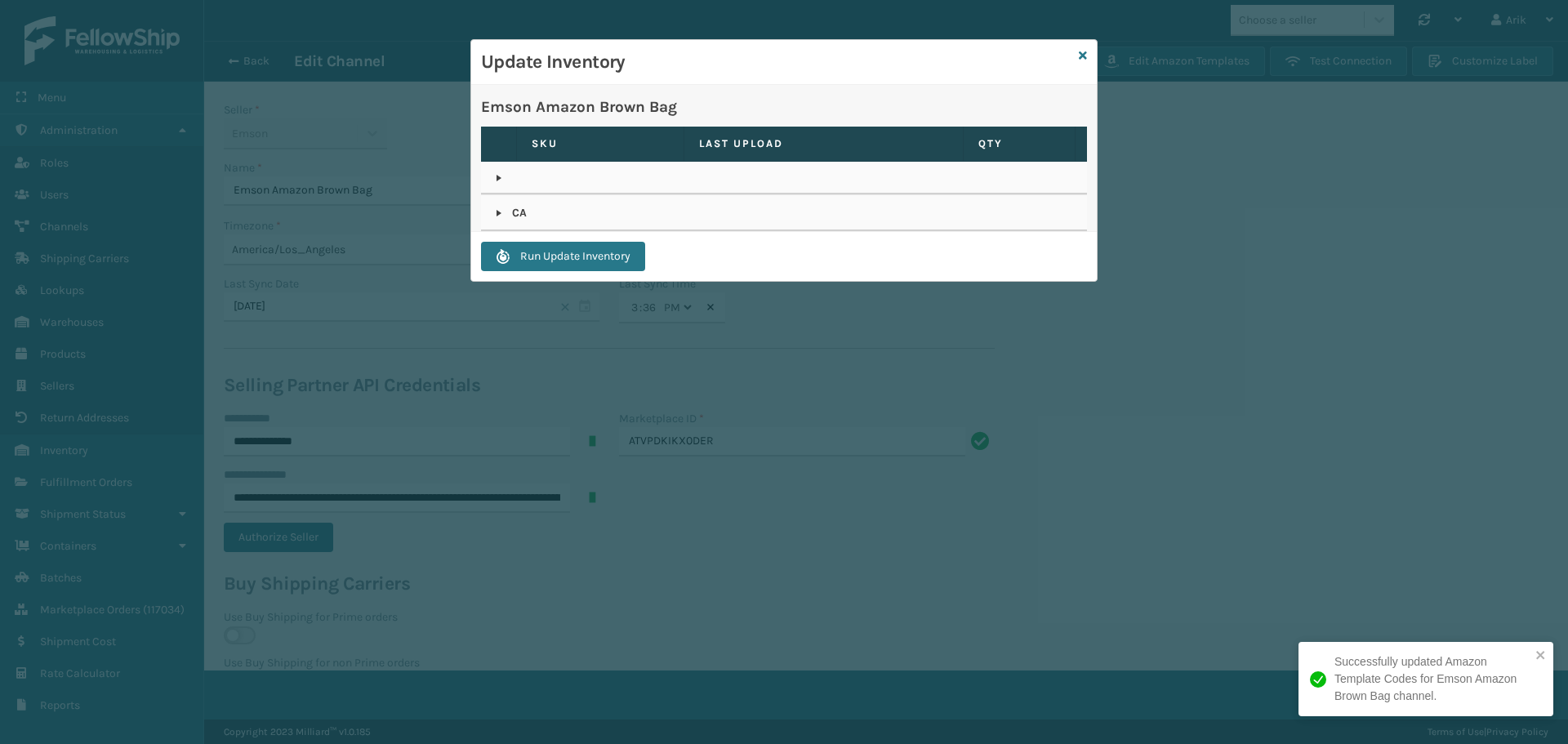
click at [500, 216] on link at bounding box center [499, 213] width 13 height 13
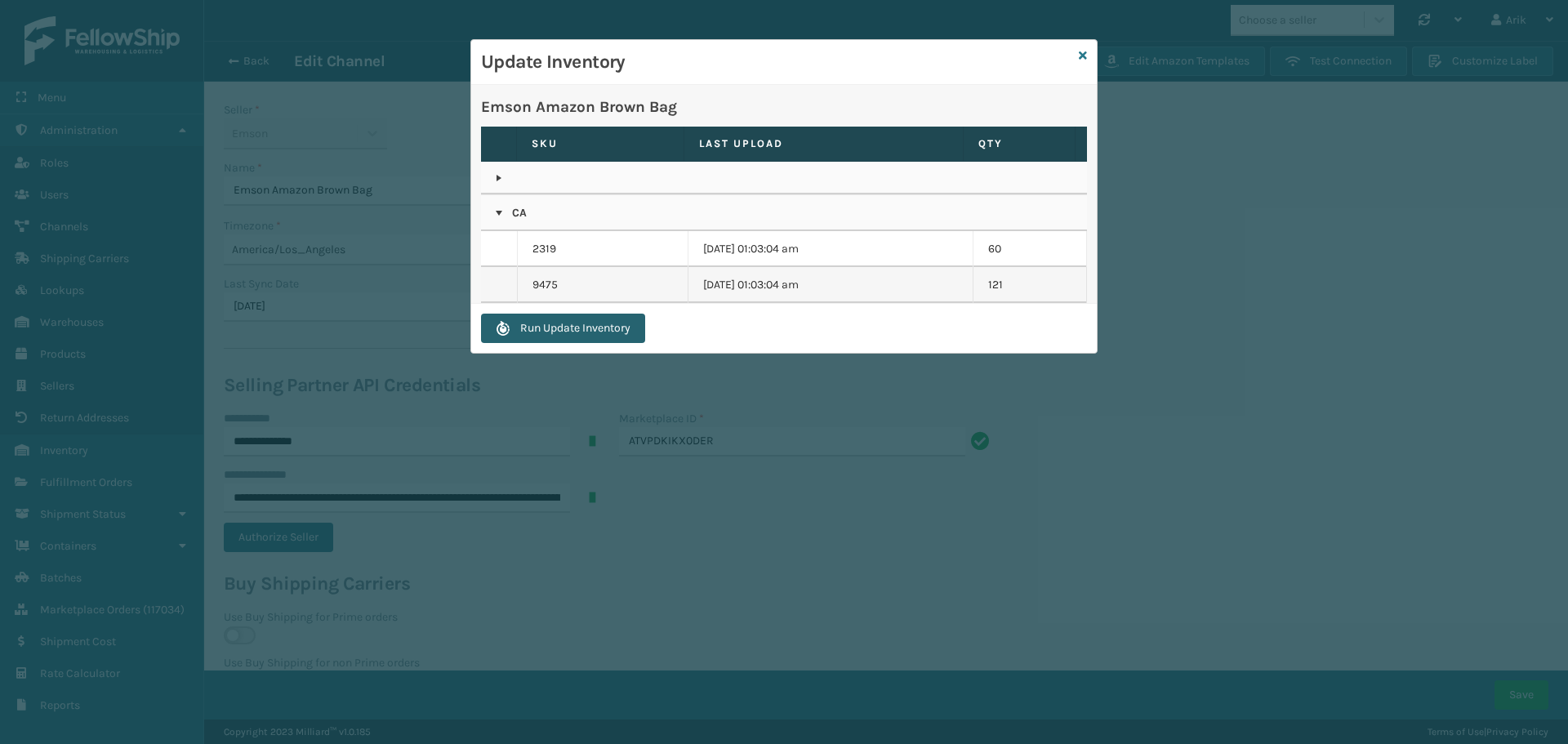
click at [579, 321] on button "Run Update Inventory" at bounding box center [563, 329] width 164 height 30
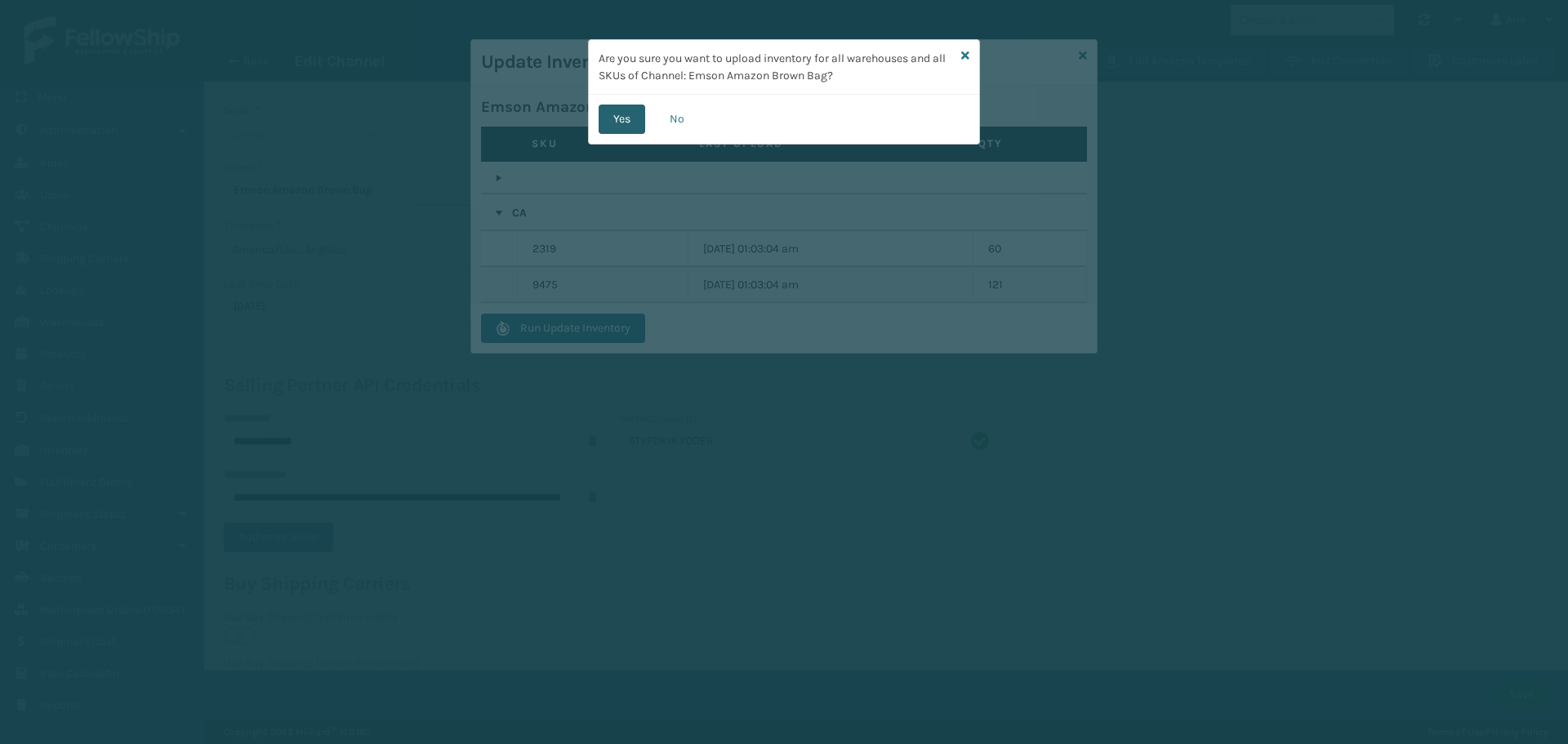
click at [620, 120] on button "Yes" at bounding box center [622, 119] width 47 height 30
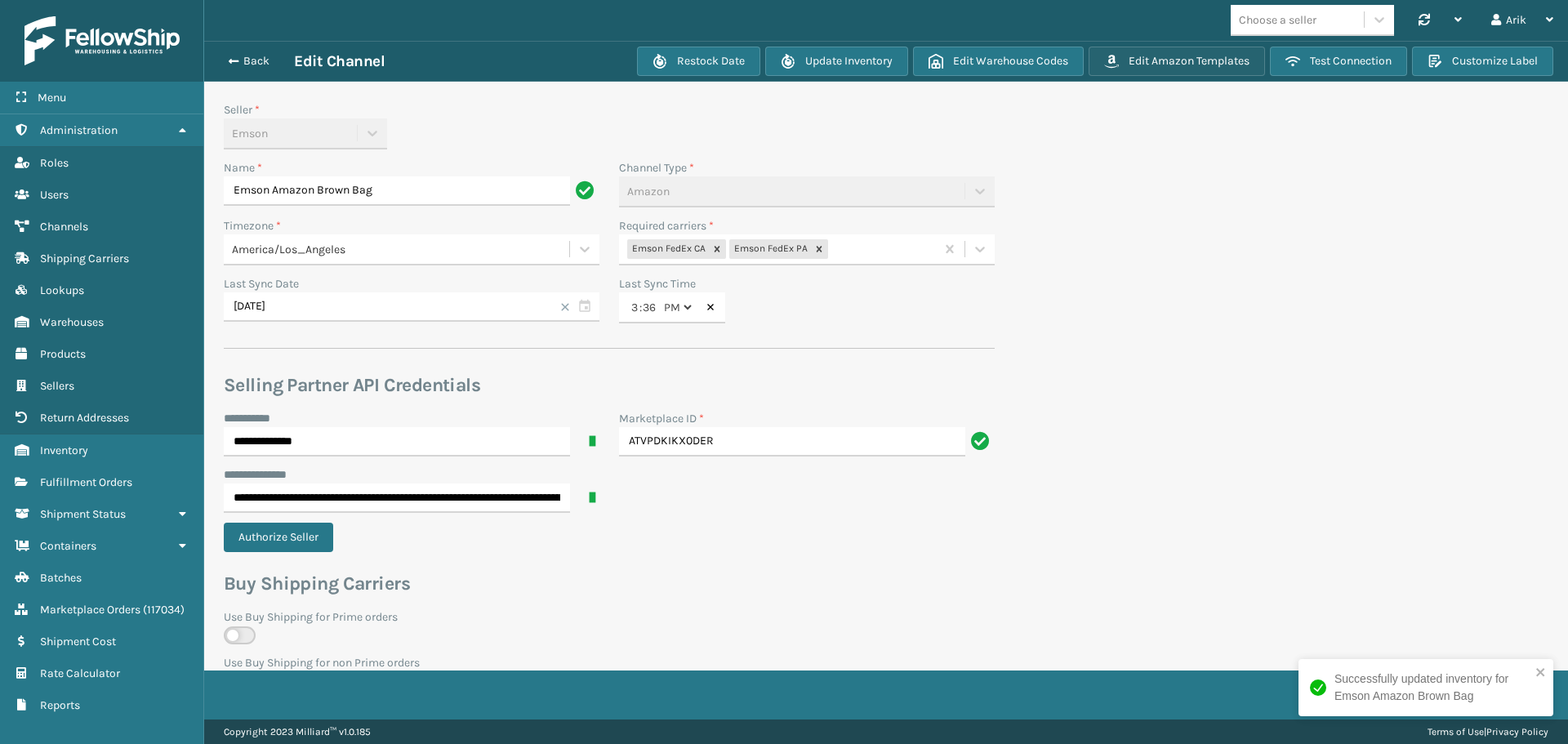
click at [1151, 65] on button "Edit Amazon Templates" at bounding box center [1176, 62] width 176 height 30
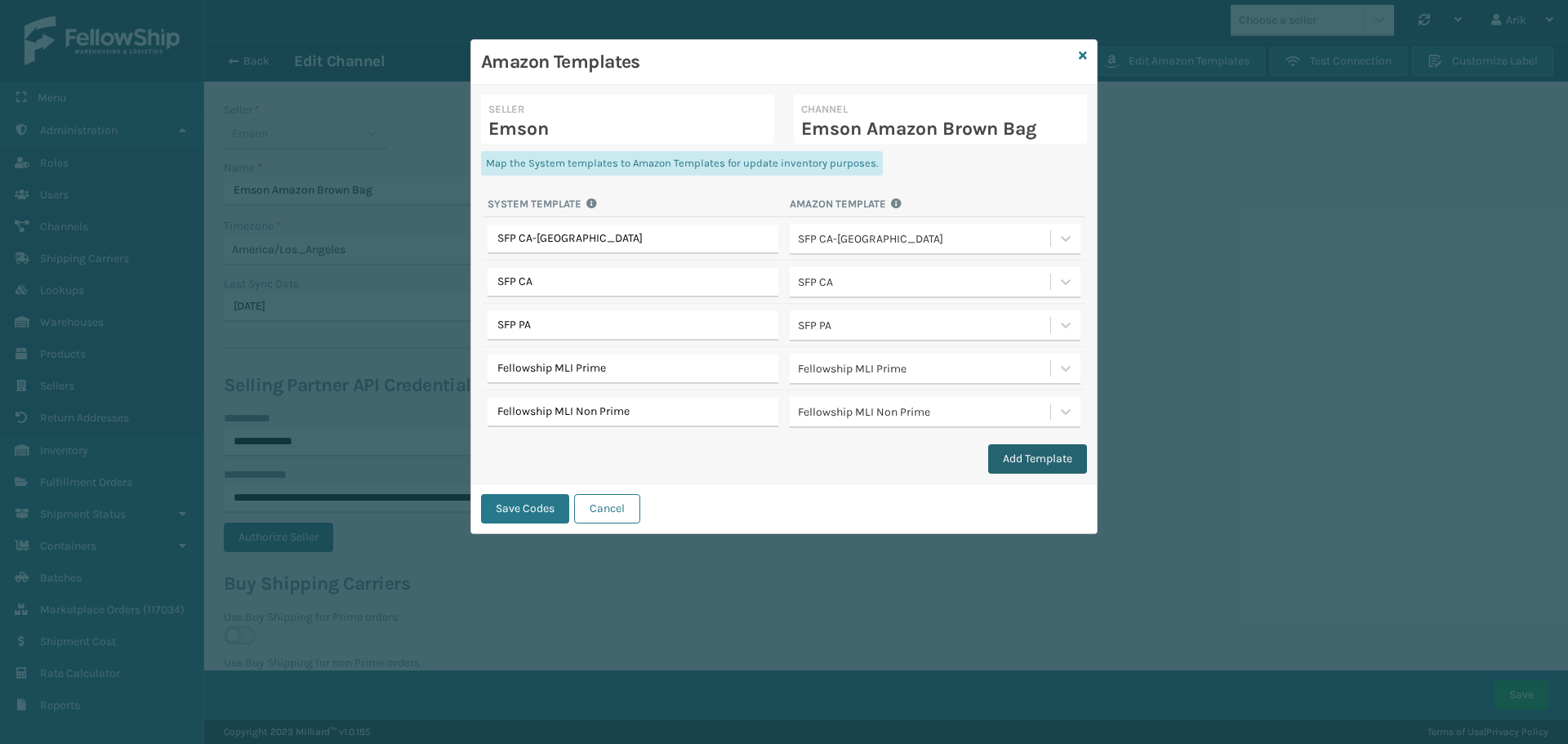
click at [1022, 459] on button "Add Template" at bounding box center [1038, 459] width 99 height 30
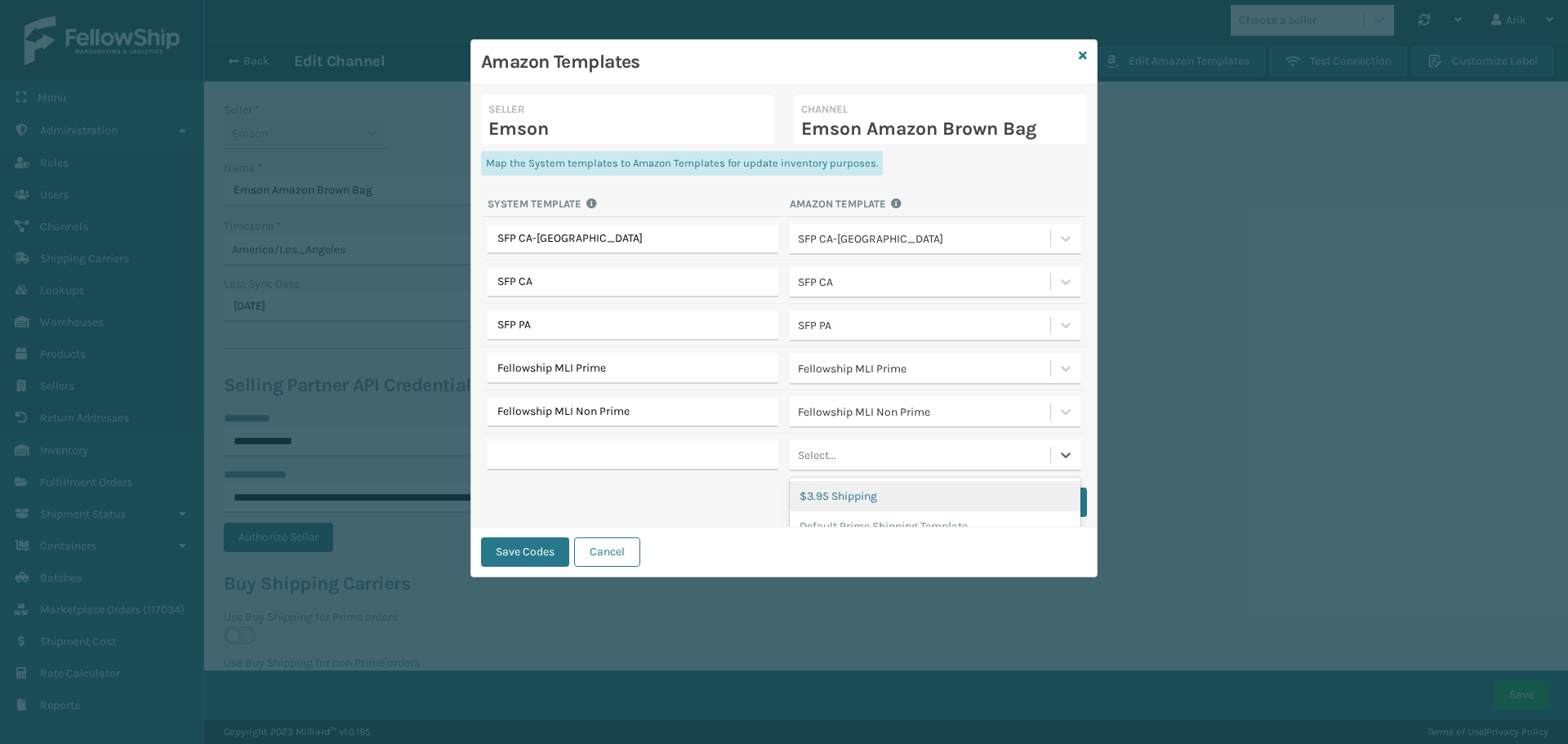
click at [921, 457] on div "Select..." at bounding box center [920, 455] width 261 height 27
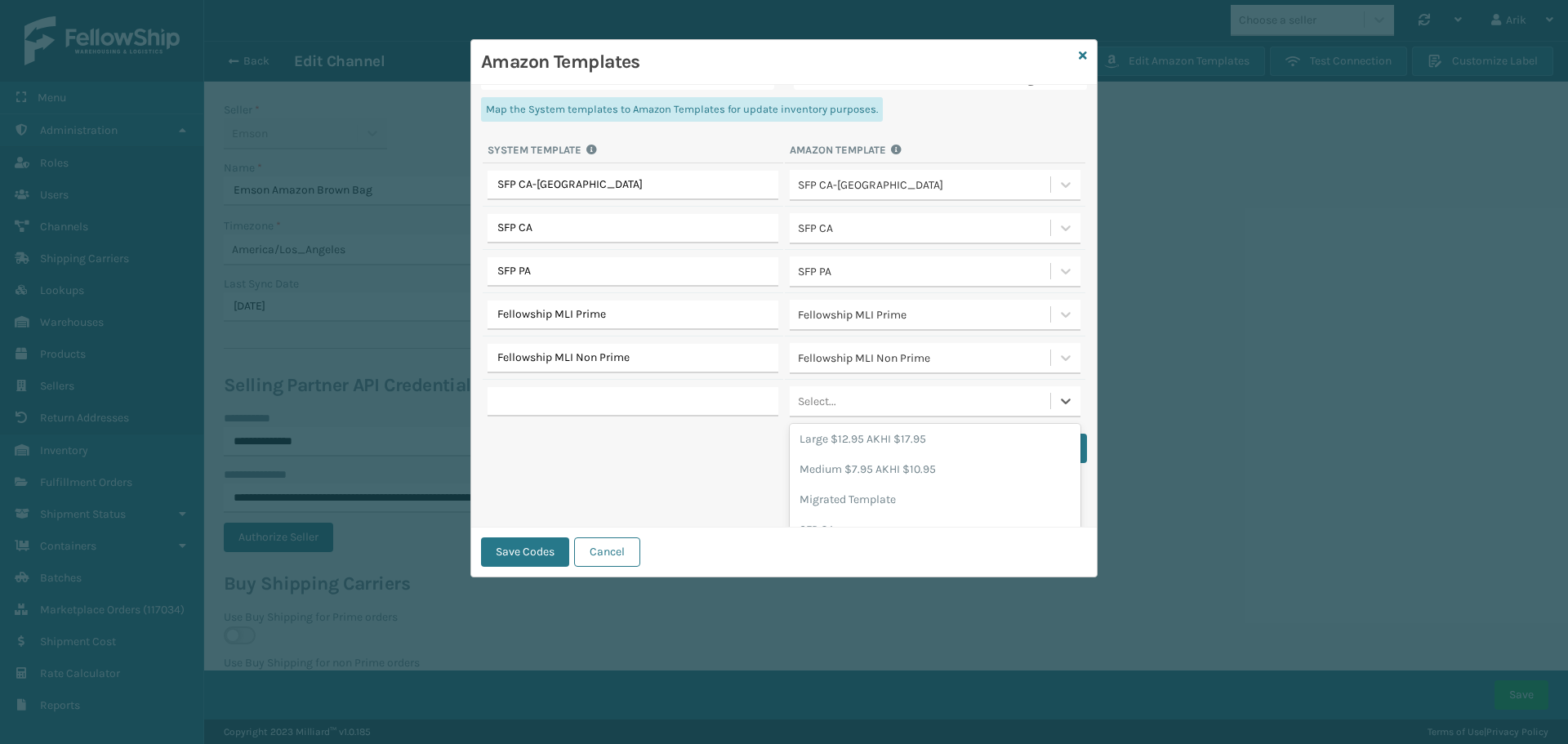
scroll to position [196, 0]
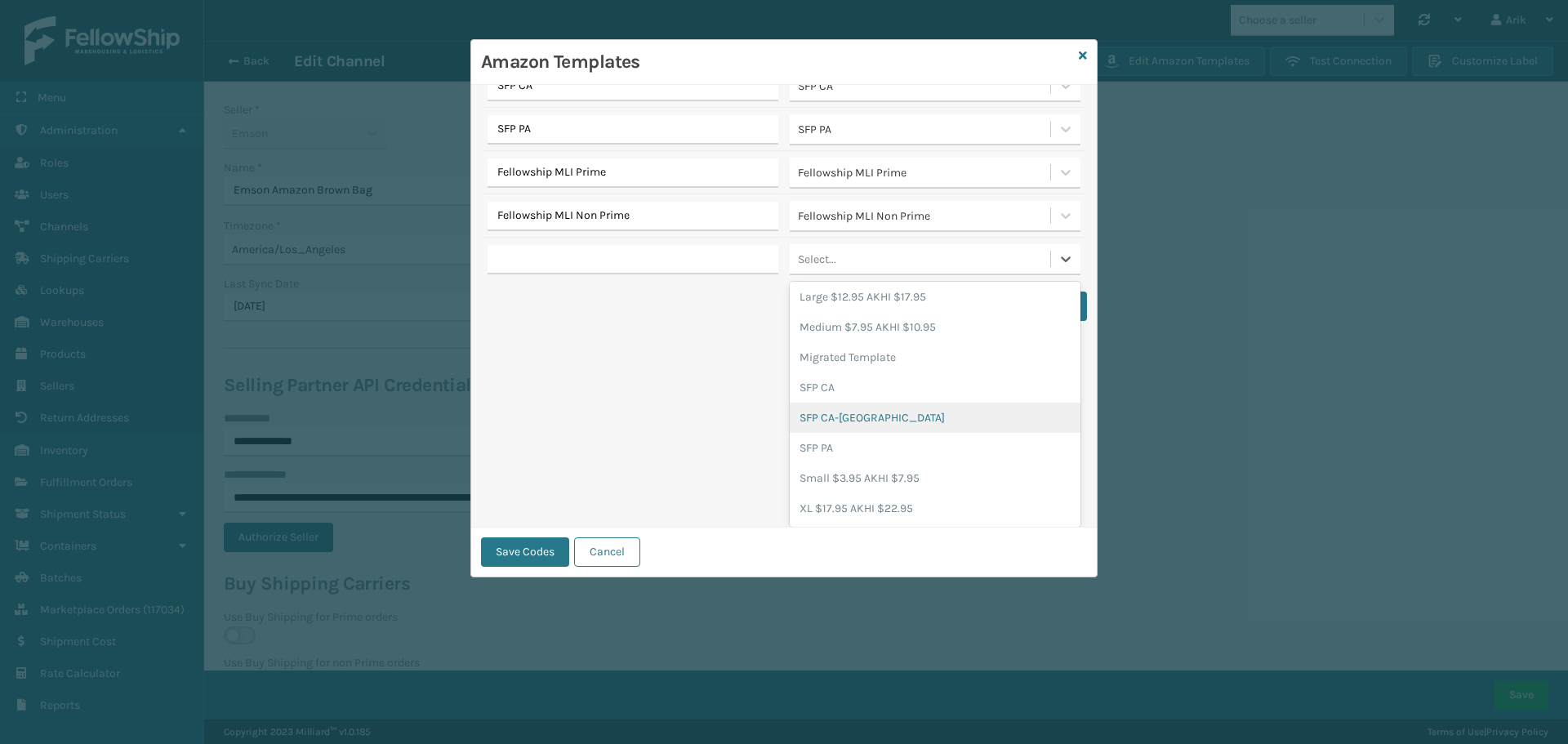
click at [695, 284] on div "Seller Emson Channel Emson Amazon Brown Bag Map the System templates to Amazon …" at bounding box center [784, 307] width 625 height 443
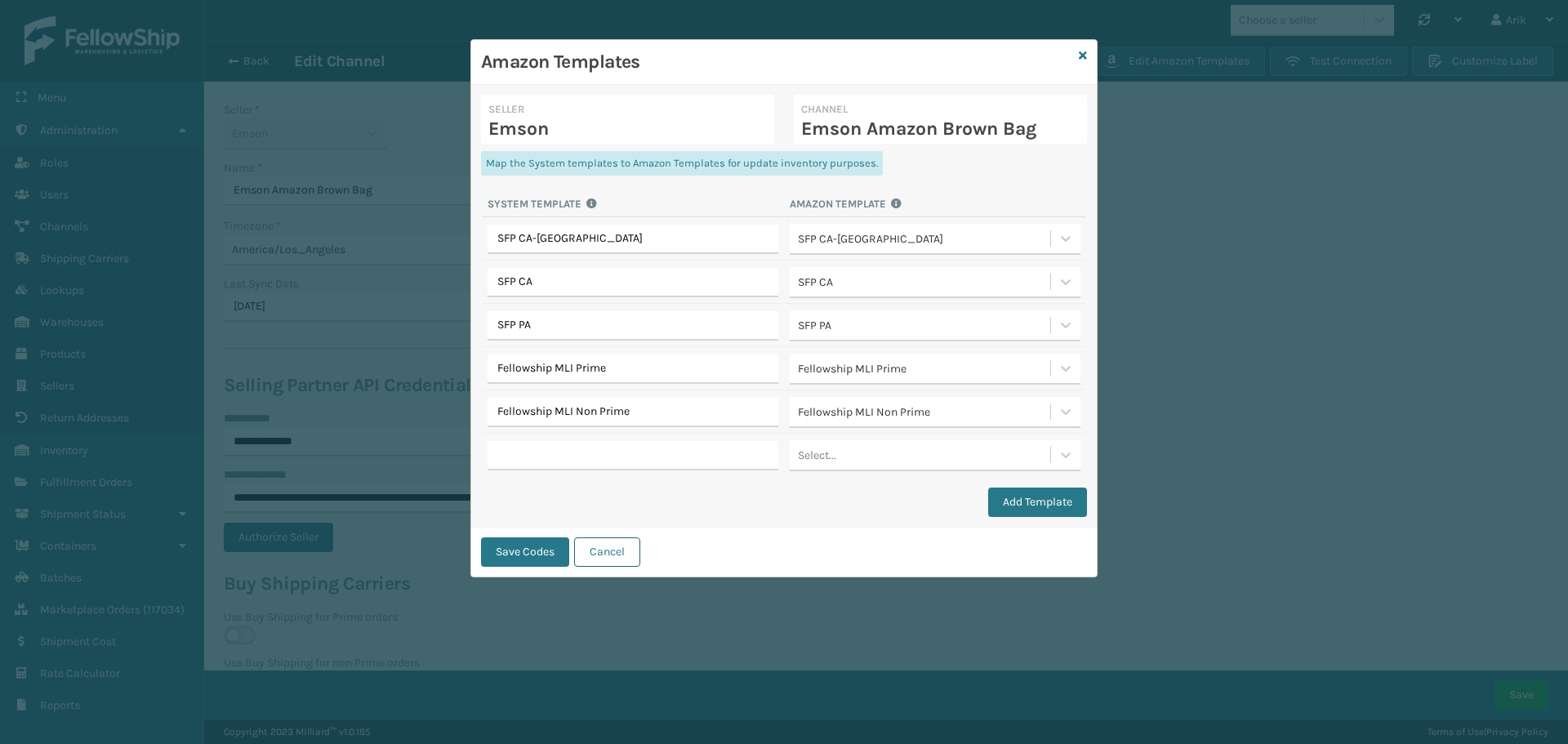
click at [618, 555] on button "Cancel" at bounding box center [607, 553] width 66 height 30
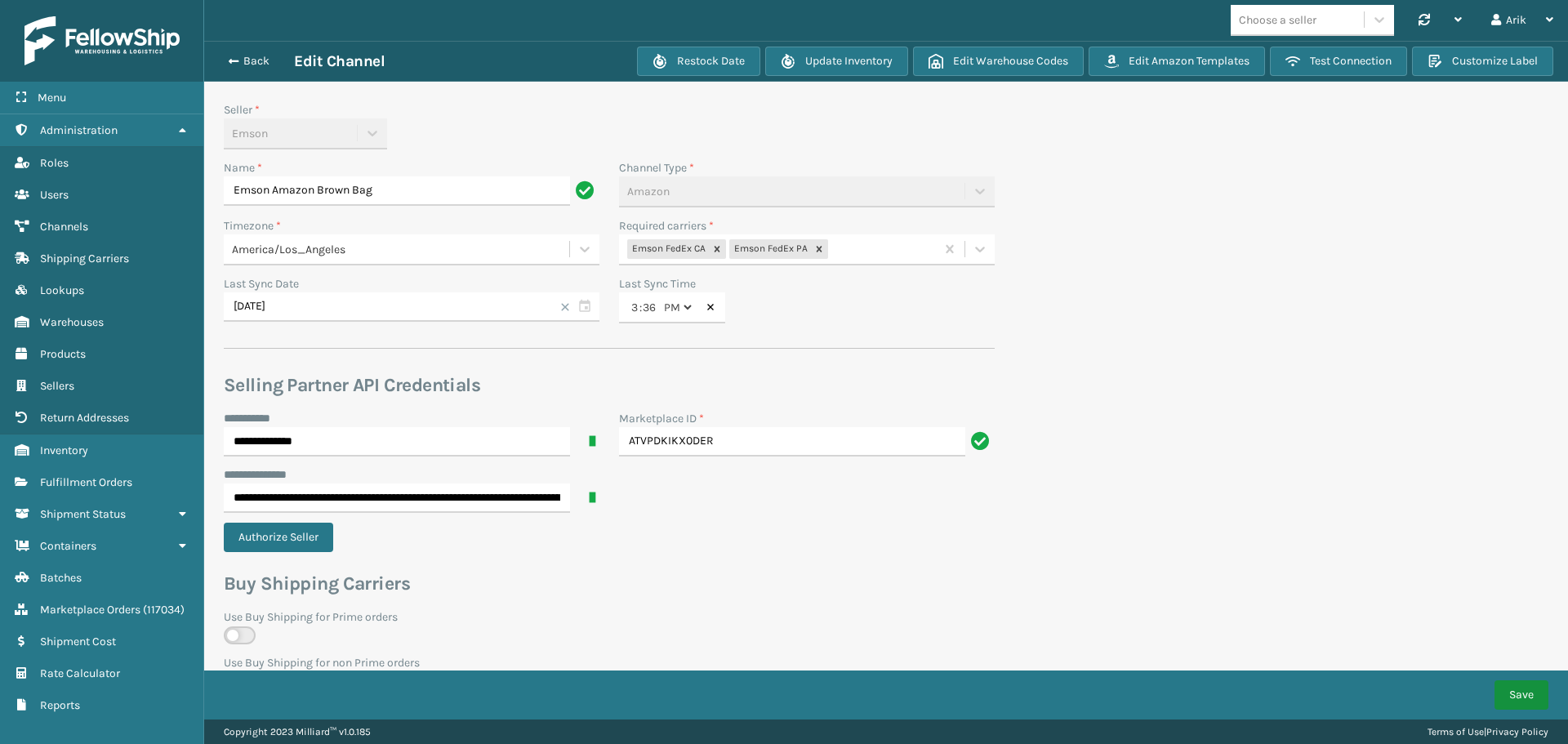
click at [1520, 695] on button "Save" at bounding box center [1521, 695] width 54 height 30
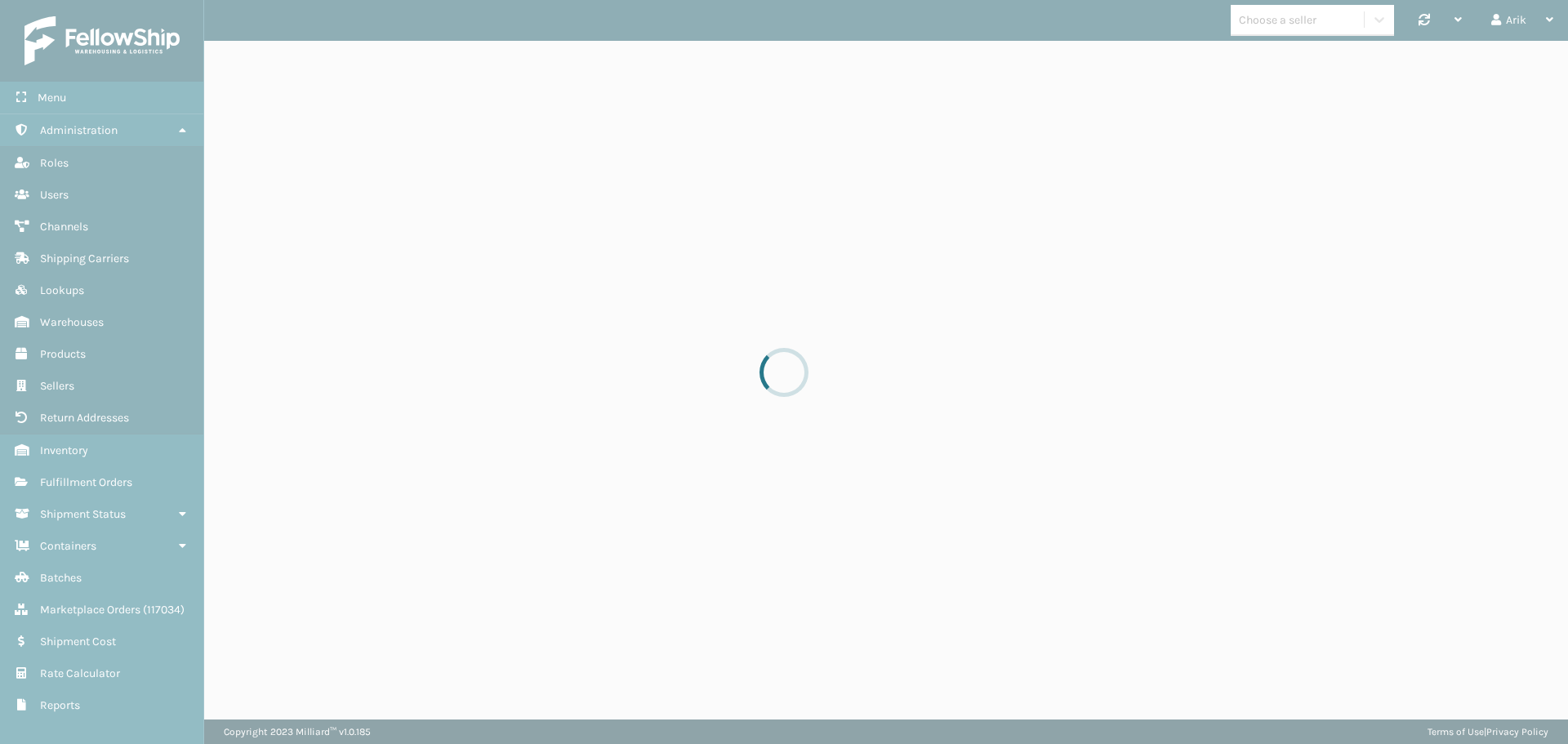
select select "pm"
